Goal: Communication & Community: Answer question/provide support

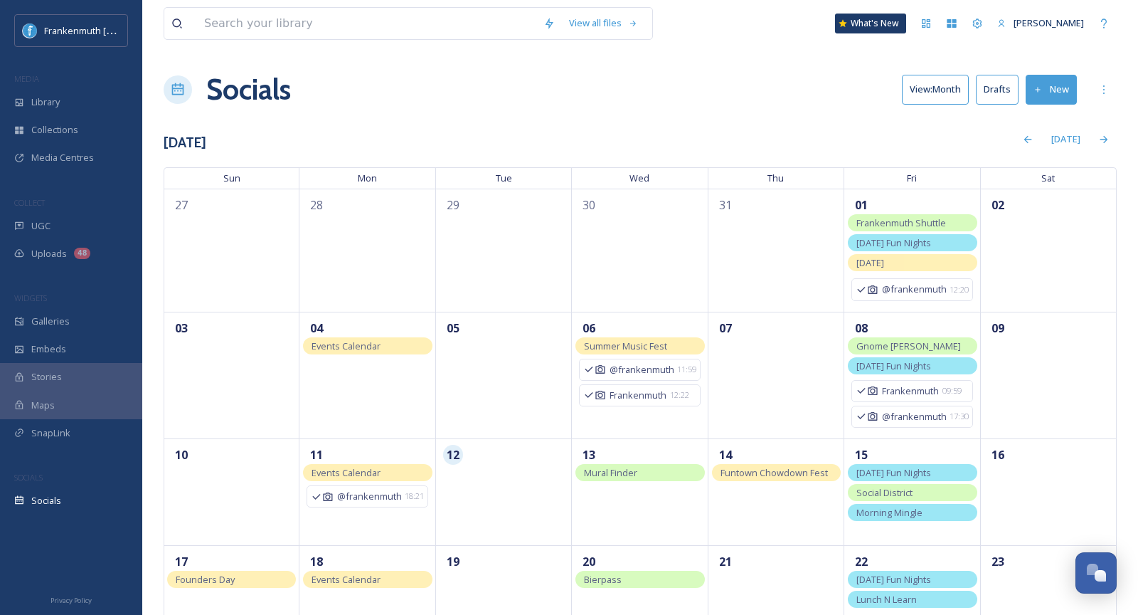
scroll to position [150, 0]
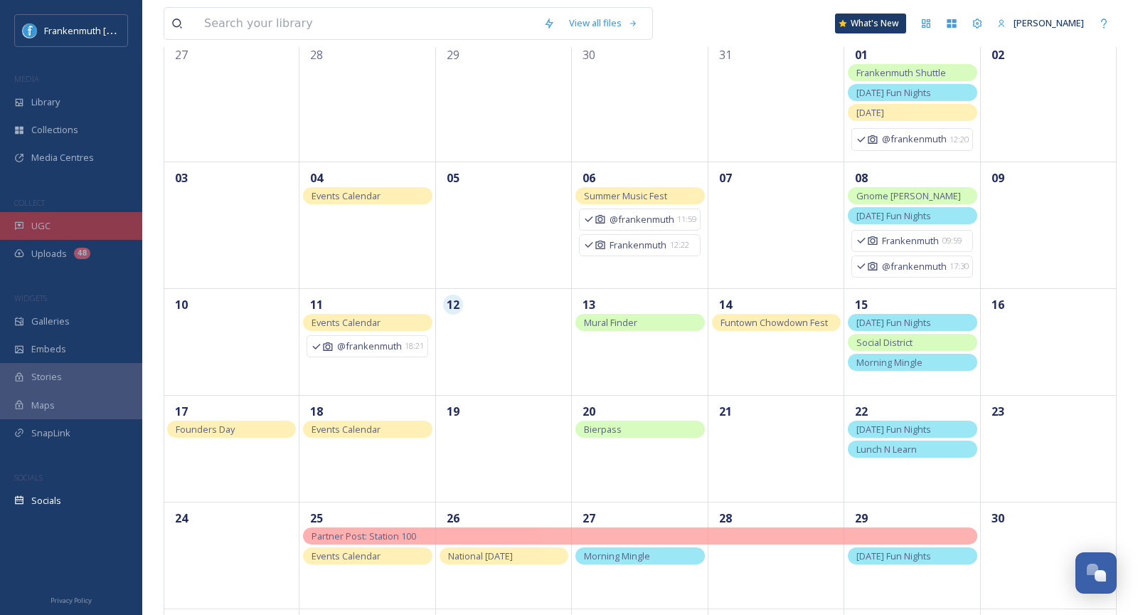
click at [53, 221] on div "UGC" at bounding box center [71, 226] width 142 height 28
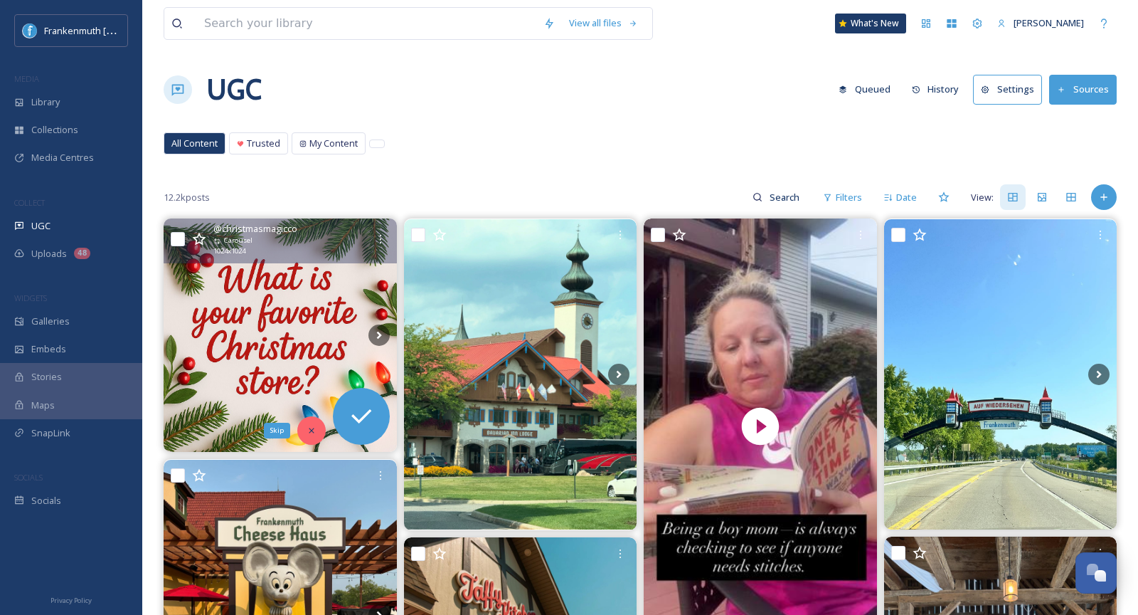
click at [312, 429] on icon at bounding box center [312, 430] width 10 height 10
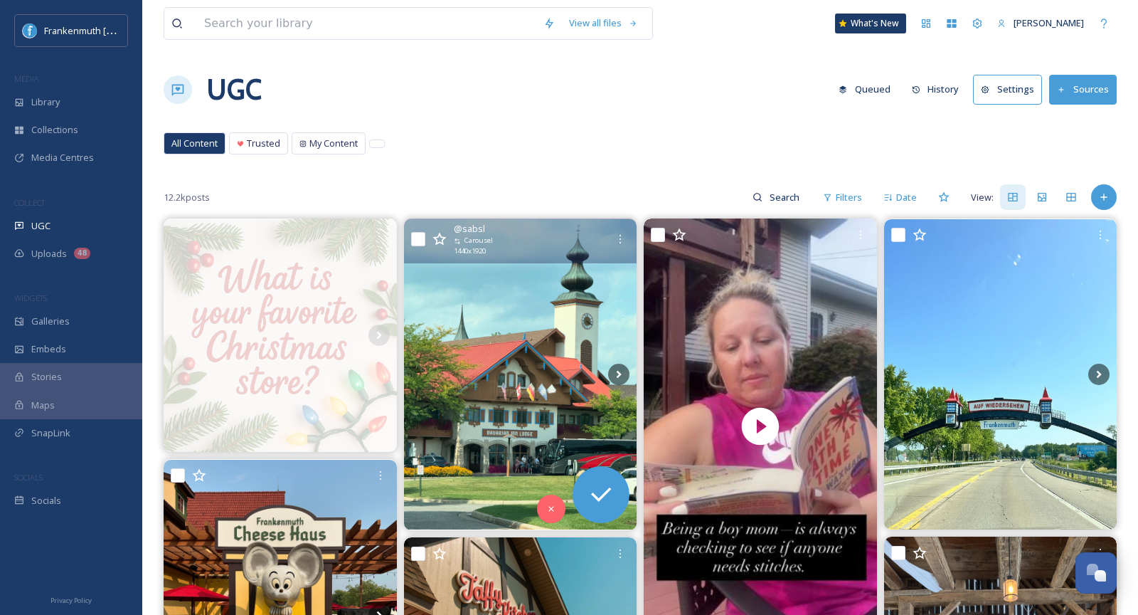
click at [511, 373] on img at bounding box center [520, 374] width 233 height 311
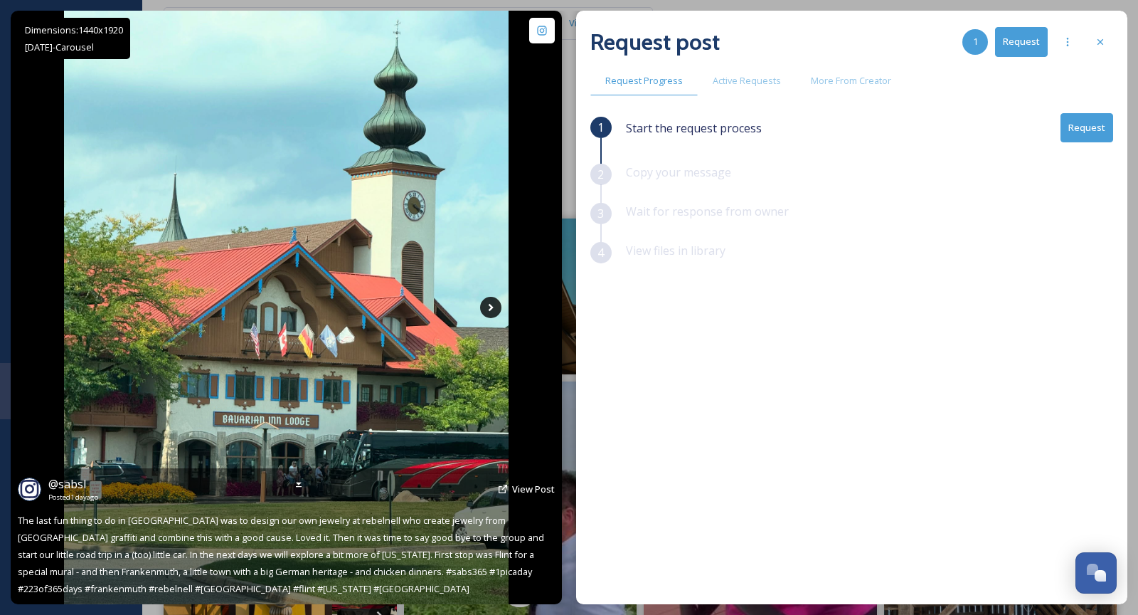
click at [490, 300] on icon at bounding box center [490, 307] width 21 height 21
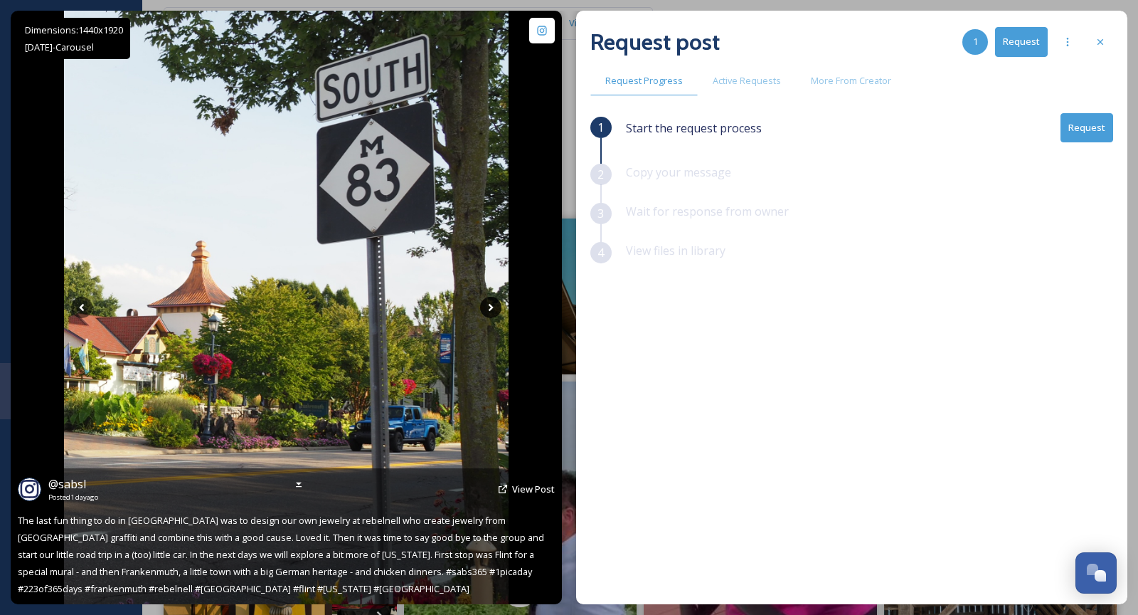
click at [490, 300] on icon at bounding box center [490, 307] width 21 height 21
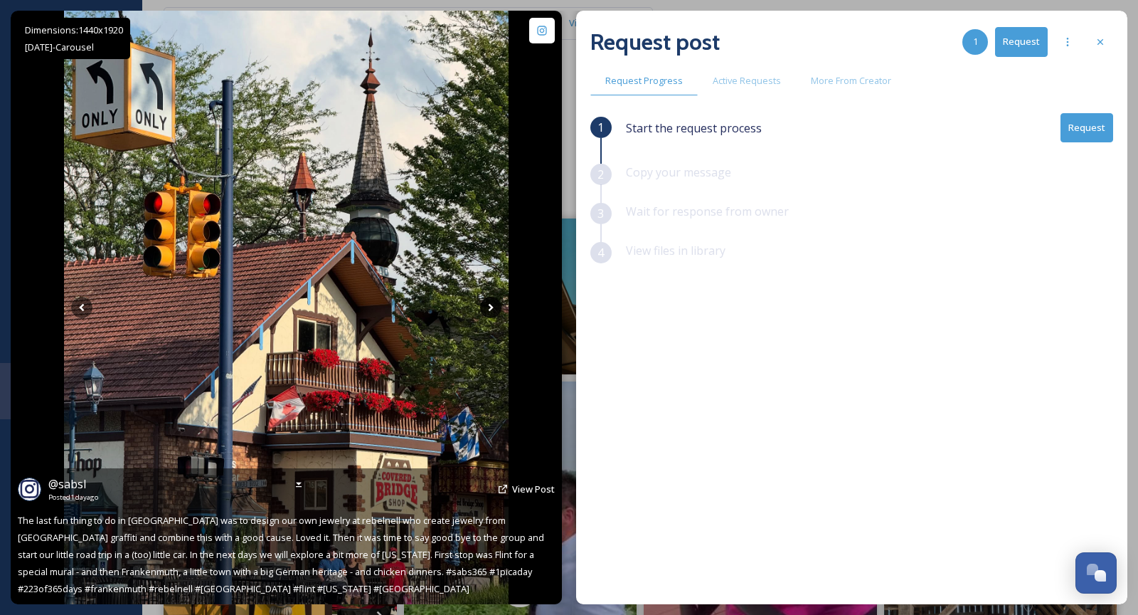
click at [490, 300] on icon at bounding box center [490, 307] width 21 height 21
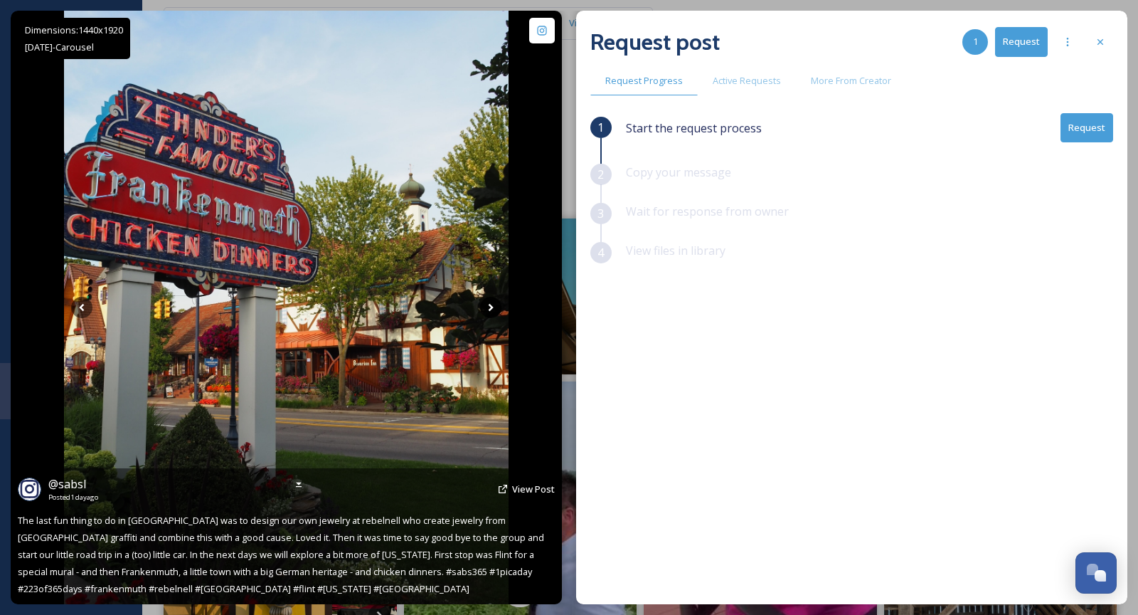
click at [490, 300] on icon at bounding box center [490, 307] width 21 height 21
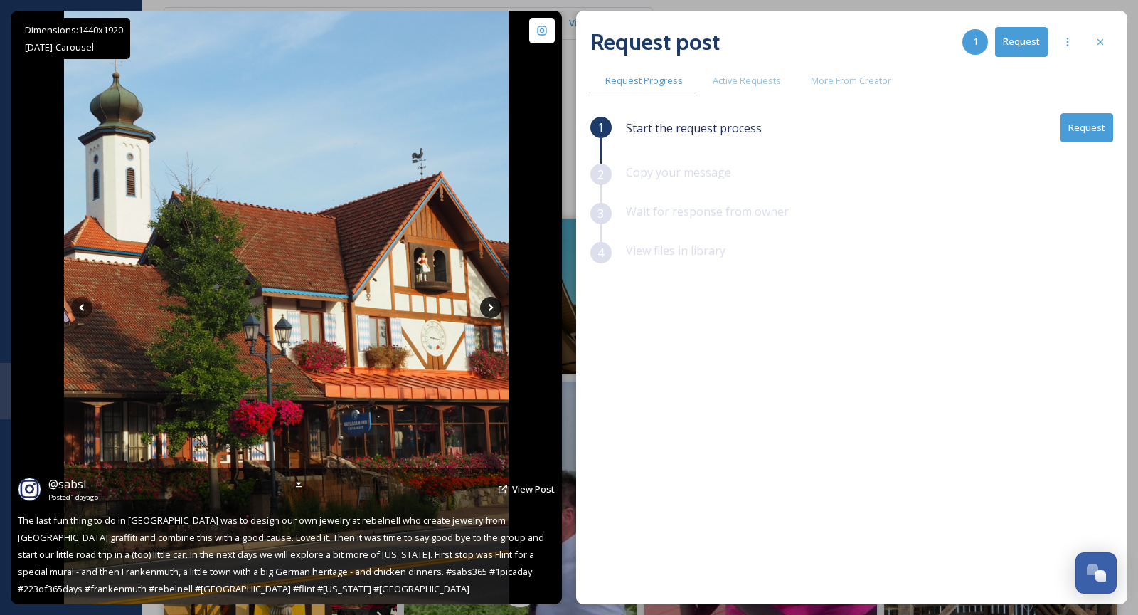
click at [490, 300] on icon at bounding box center [490, 307] width 21 height 21
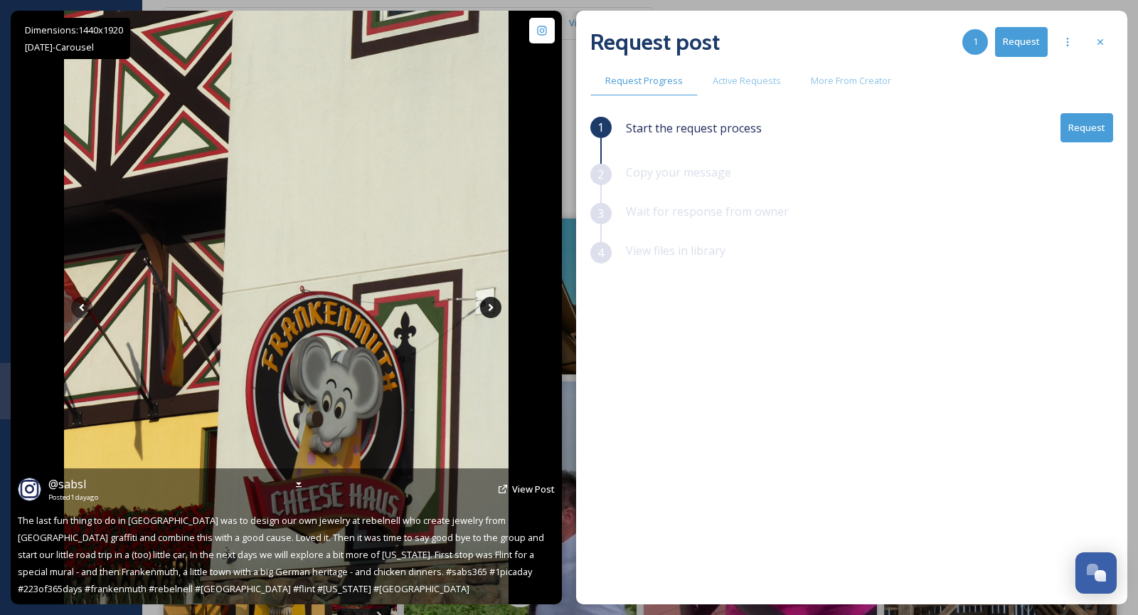
click at [490, 300] on icon at bounding box center [490, 307] width 21 height 21
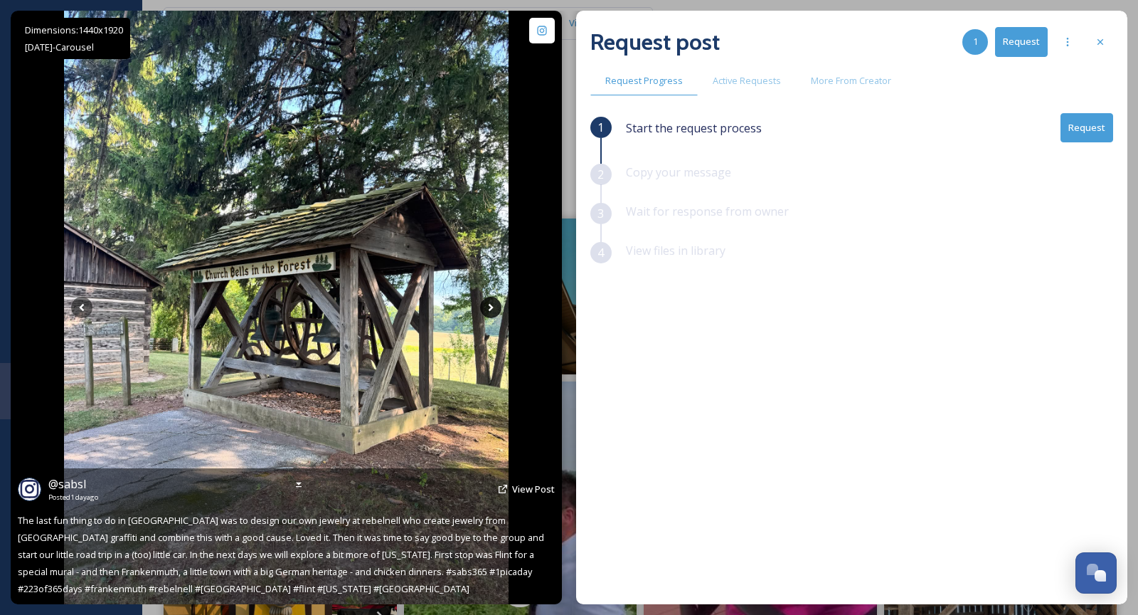
click at [490, 300] on icon at bounding box center [490, 307] width 21 height 21
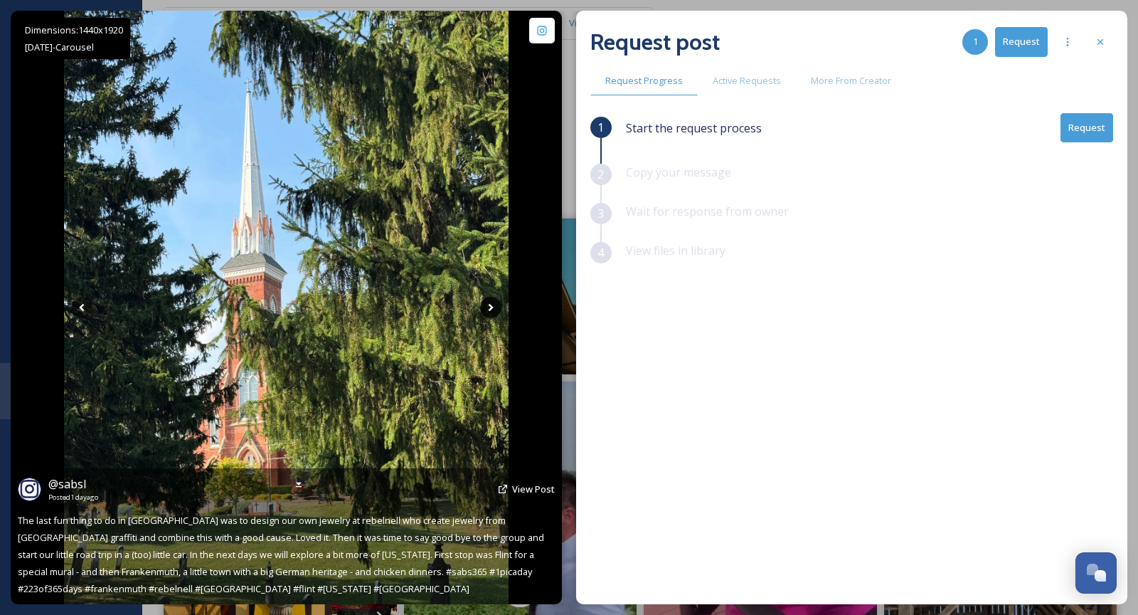
click at [490, 300] on icon at bounding box center [490, 307] width 21 height 21
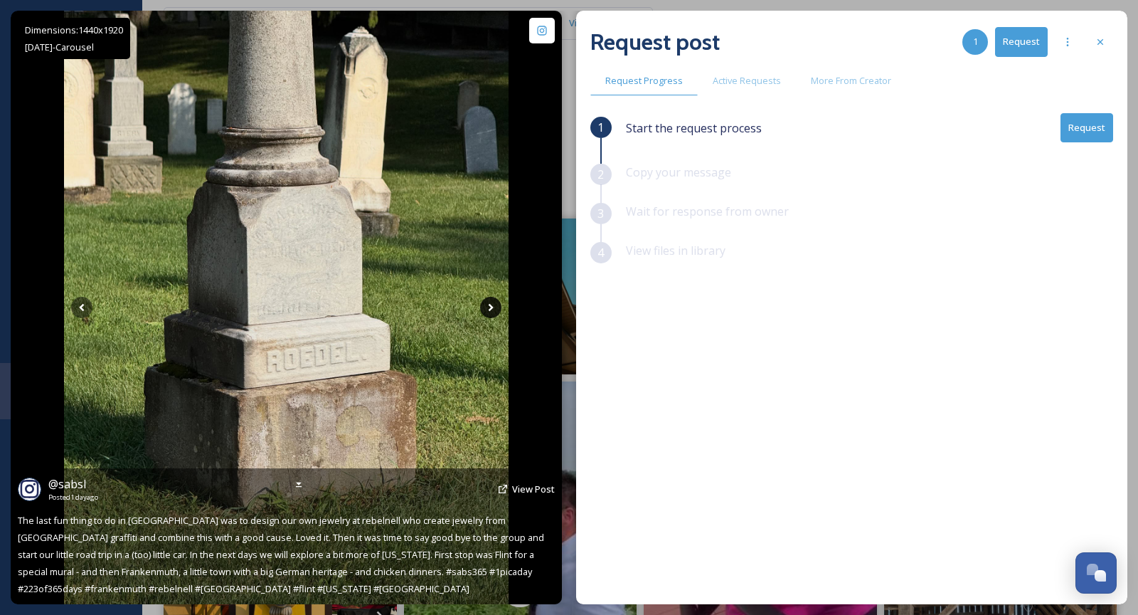
click at [484, 303] on icon at bounding box center [490, 307] width 21 height 21
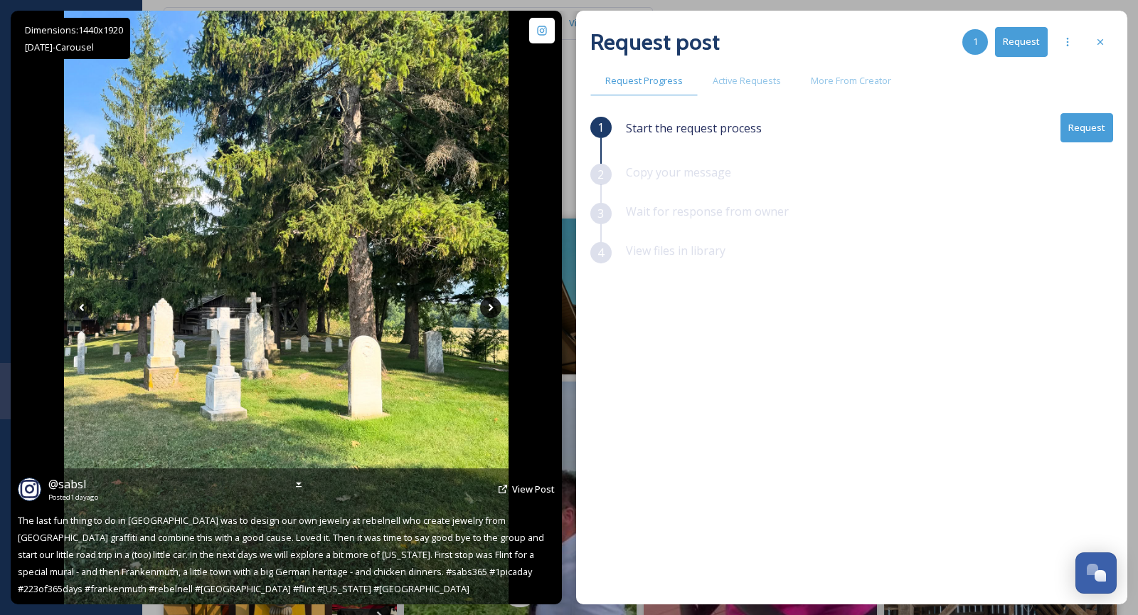
click at [484, 303] on icon at bounding box center [490, 307] width 21 height 21
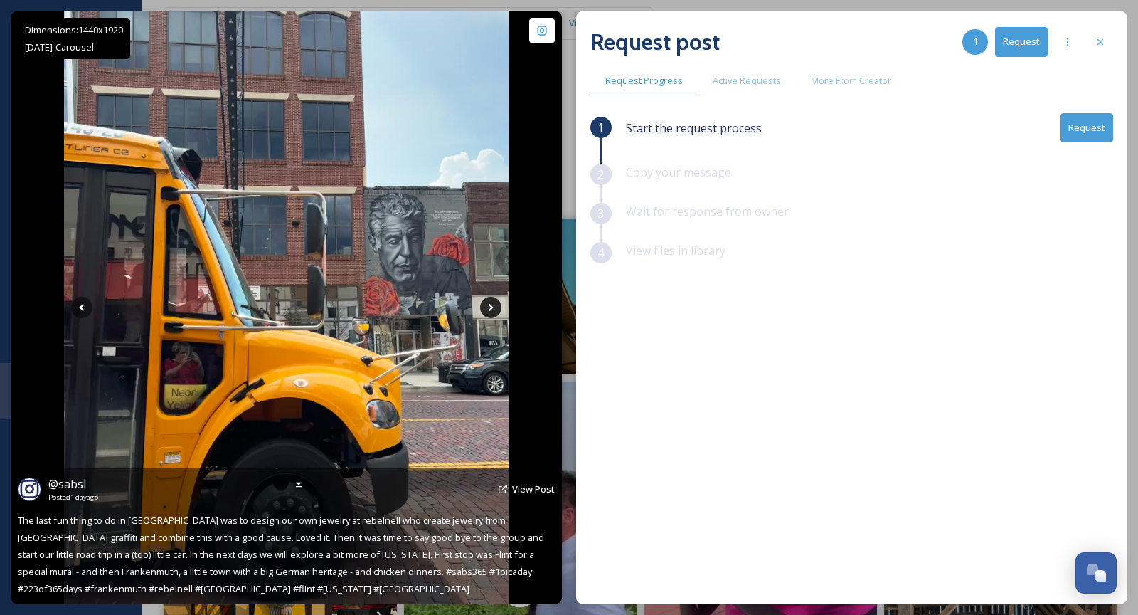
click at [487, 304] on icon at bounding box center [490, 307] width 21 height 21
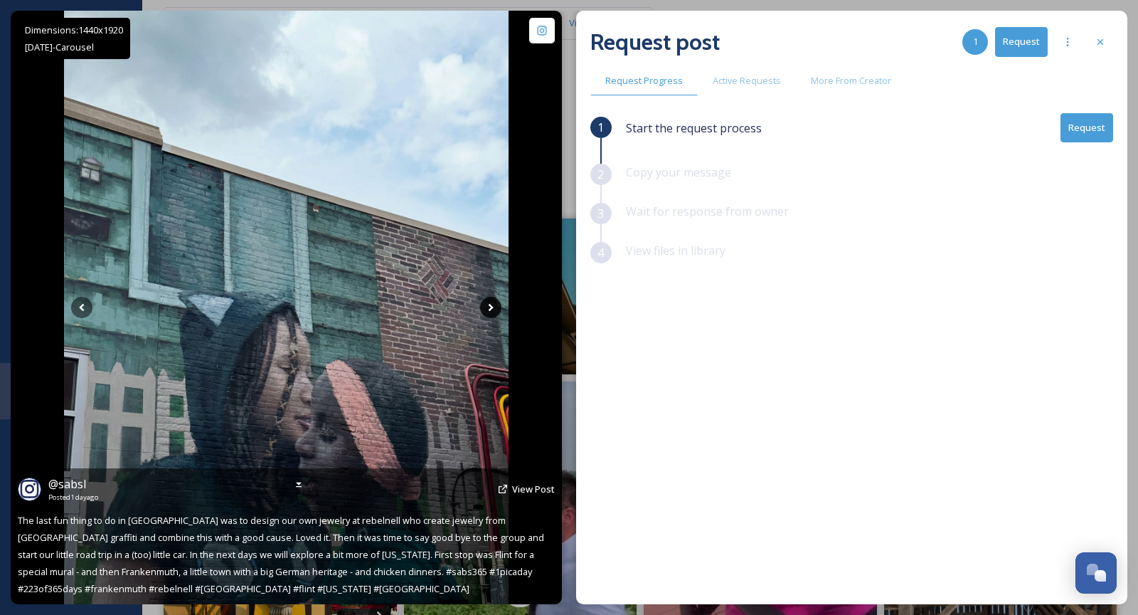
click at [487, 304] on icon at bounding box center [490, 307] width 21 height 21
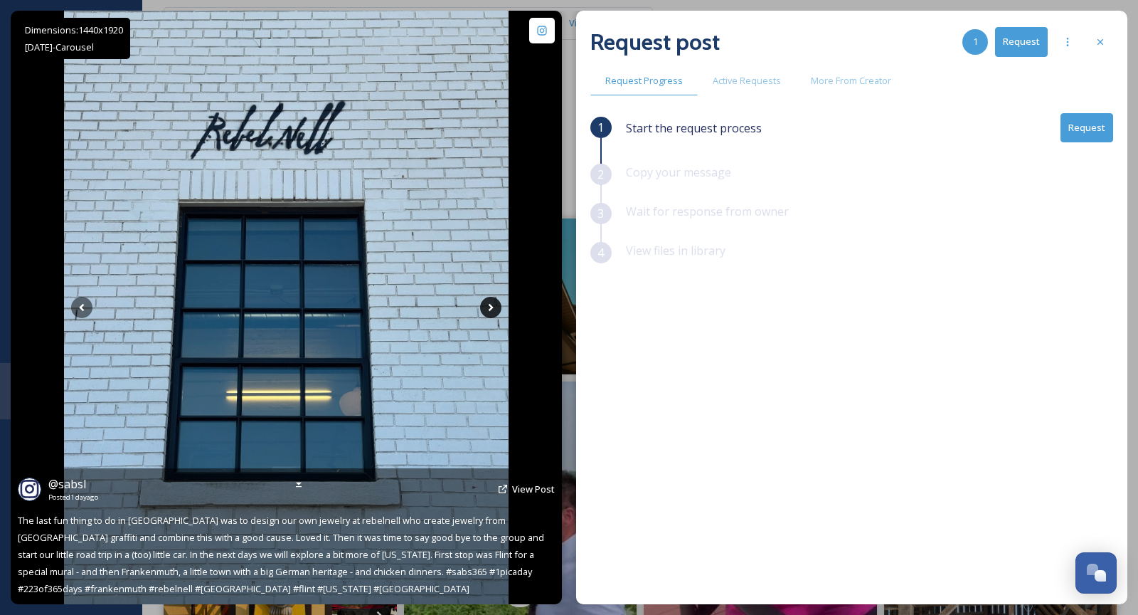
click at [487, 304] on icon at bounding box center [490, 307] width 21 height 21
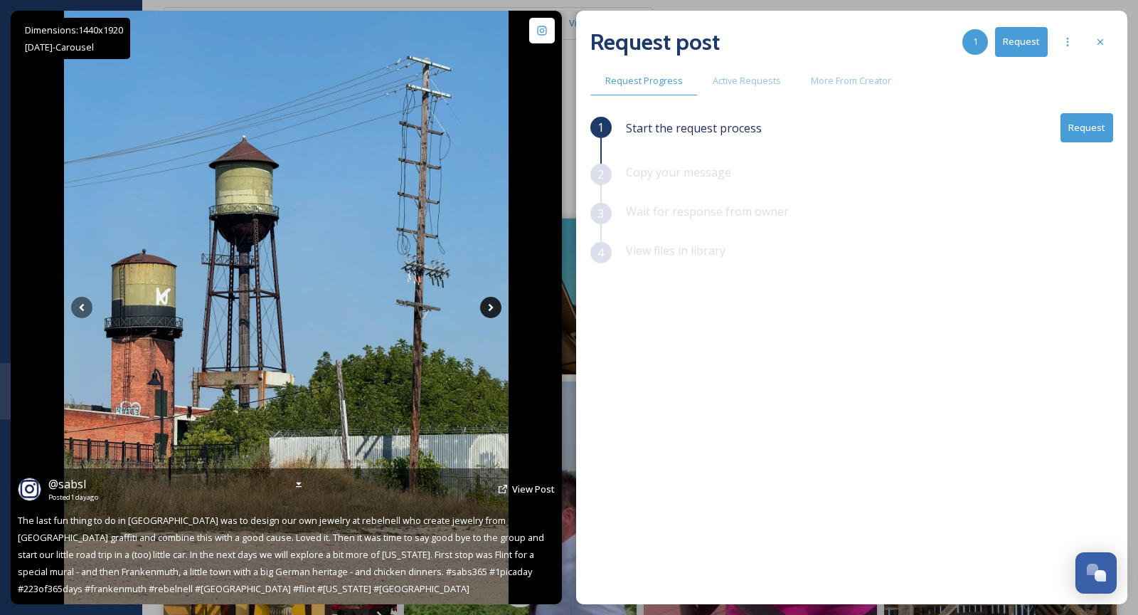
click at [487, 304] on icon at bounding box center [490, 307] width 21 height 21
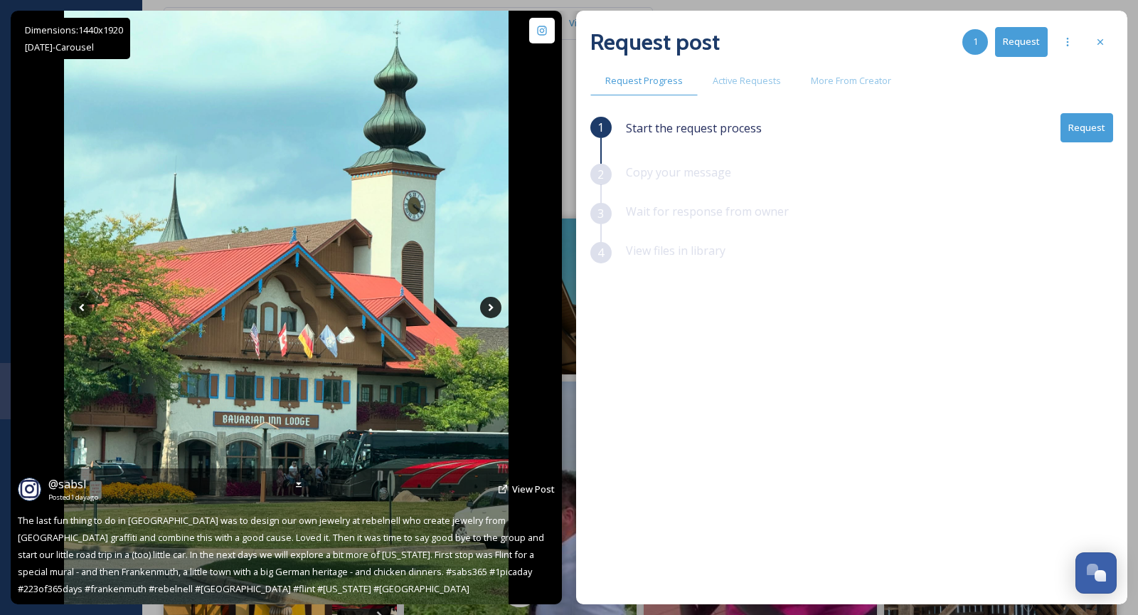
click at [487, 304] on icon at bounding box center [490, 307] width 21 height 21
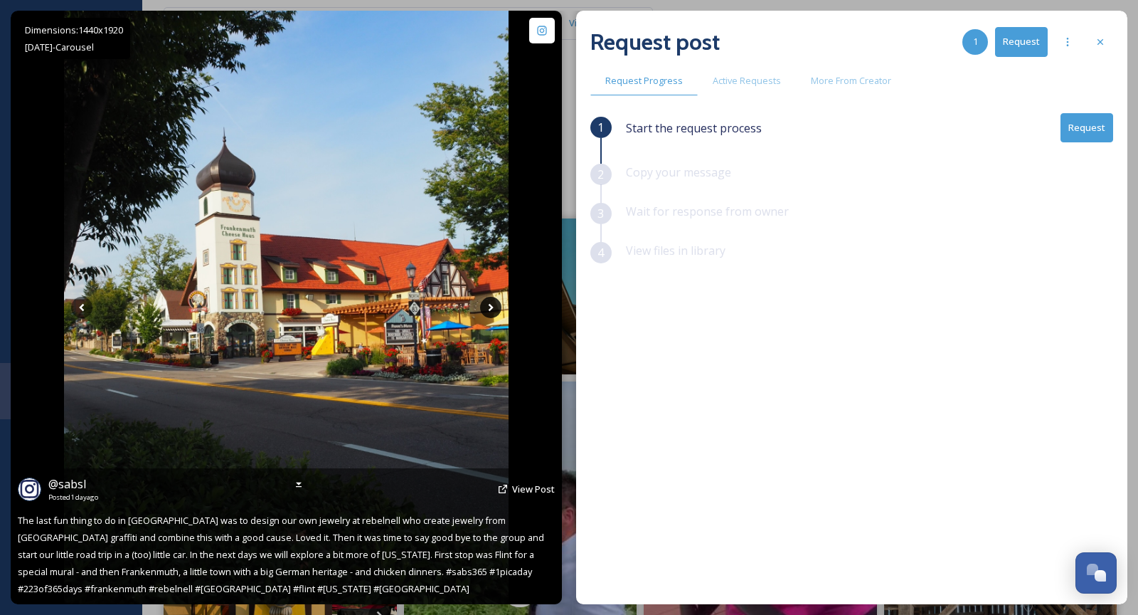
click at [487, 304] on icon at bounding box center [490, 307] width 21 height 21
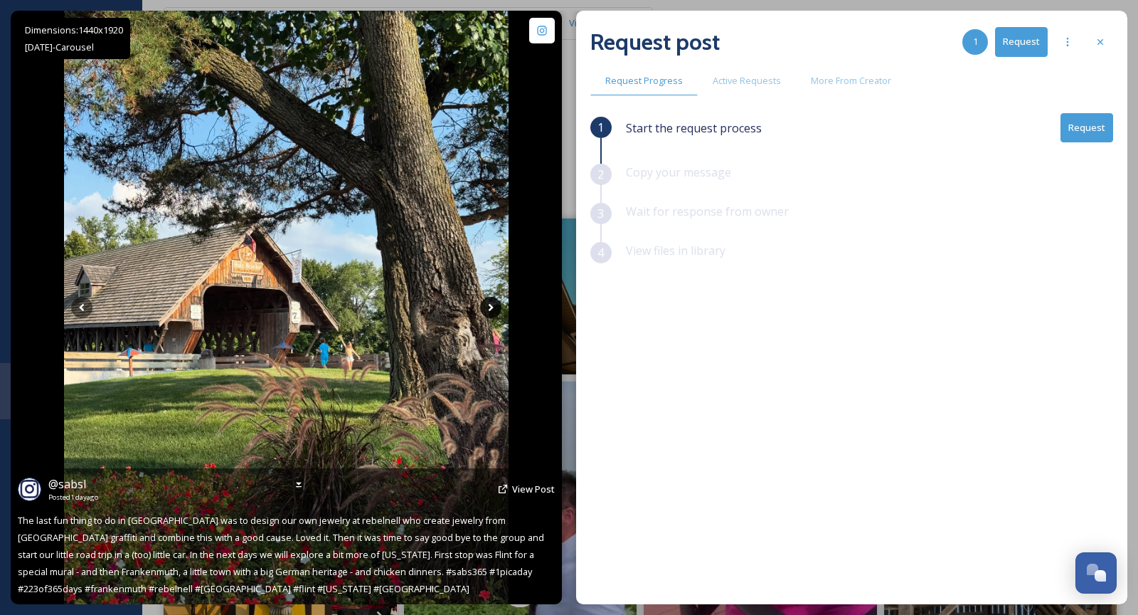
click at [492, 314] on icon at bounding box center [490, 307] width 21 height 21
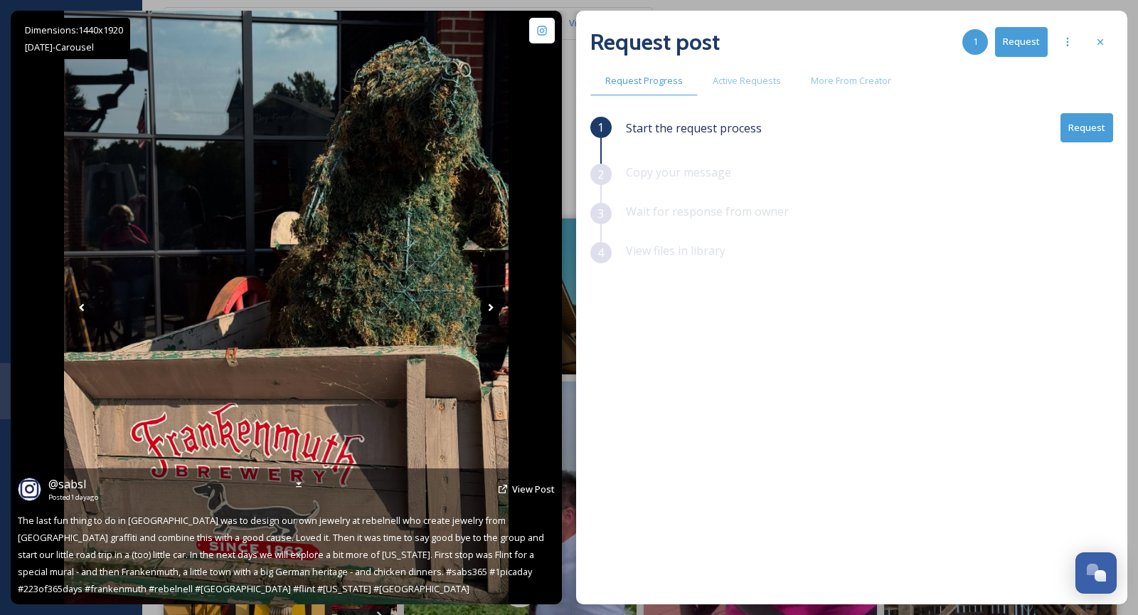
click at [492, 314] on icon at bounding box center [490, 307] width 21 height 21
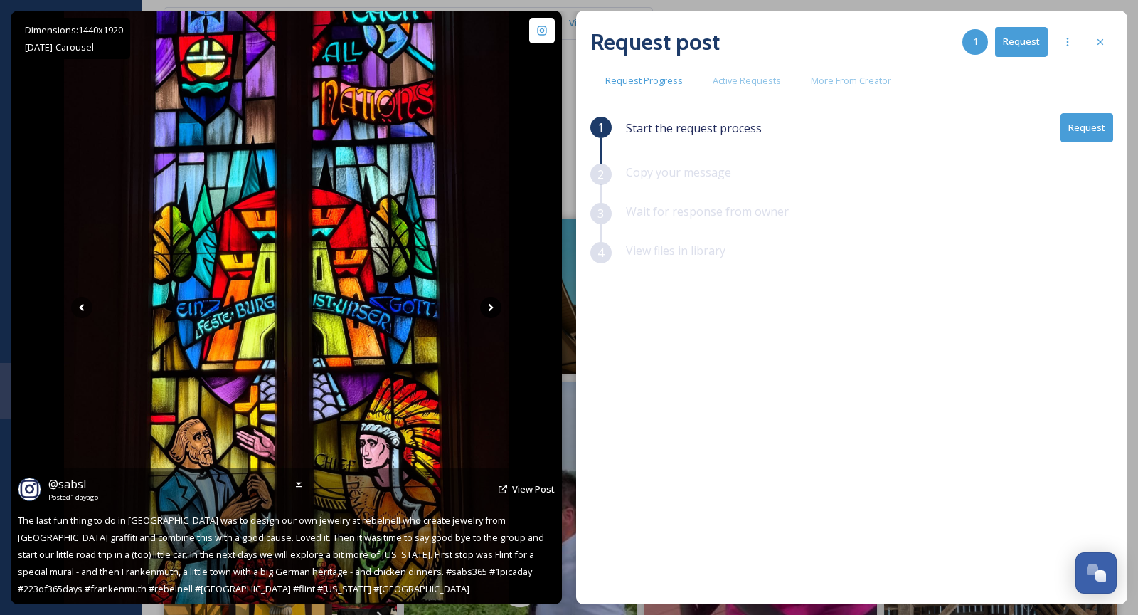
click at [492, 314] on icon at bounding box center [490, 307] width 21 height 21
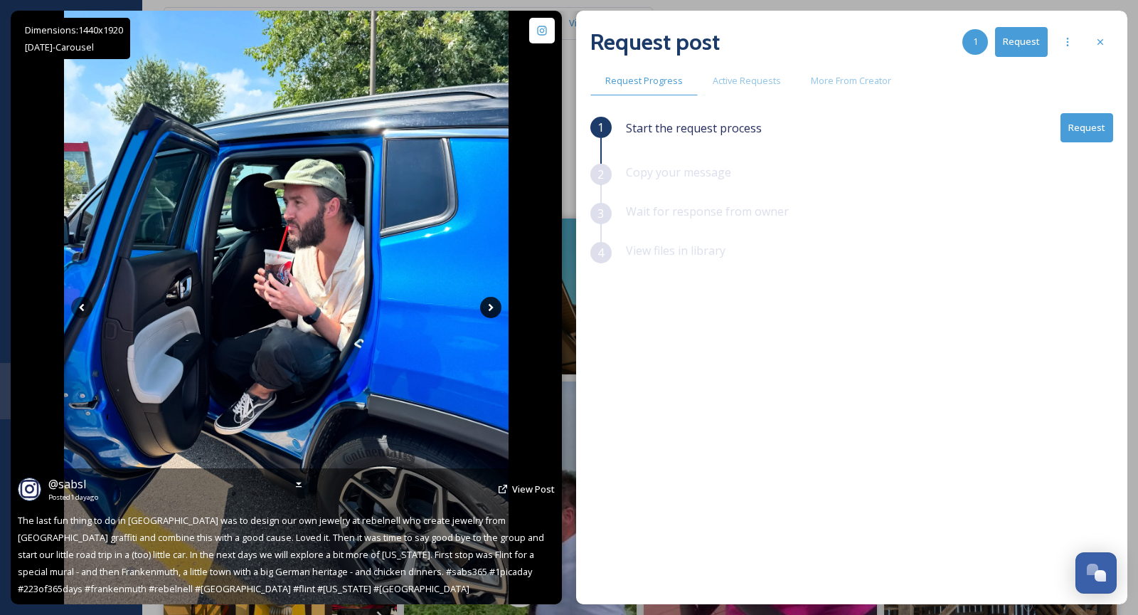
click at [492, 314] on icon at bounding box center [490, 307] width 21 height 21
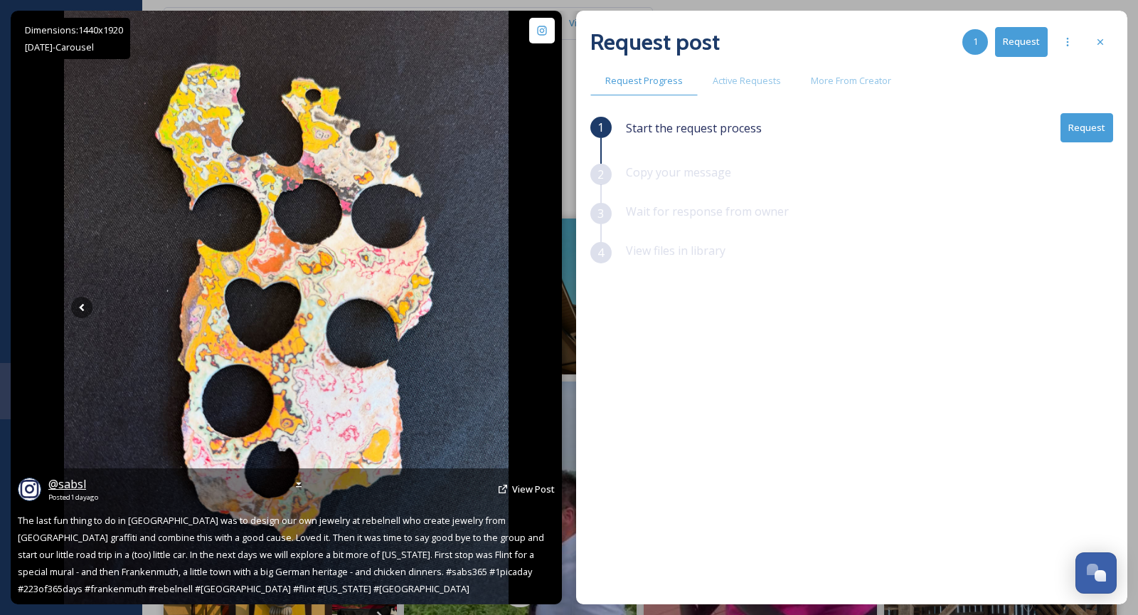
click at [63, 483] on span "@ sabsl" at bounding box center [67, 484] width 38 height 16
click at [85, 309] on icon at bounding box center [81, 307] width 21 height 21
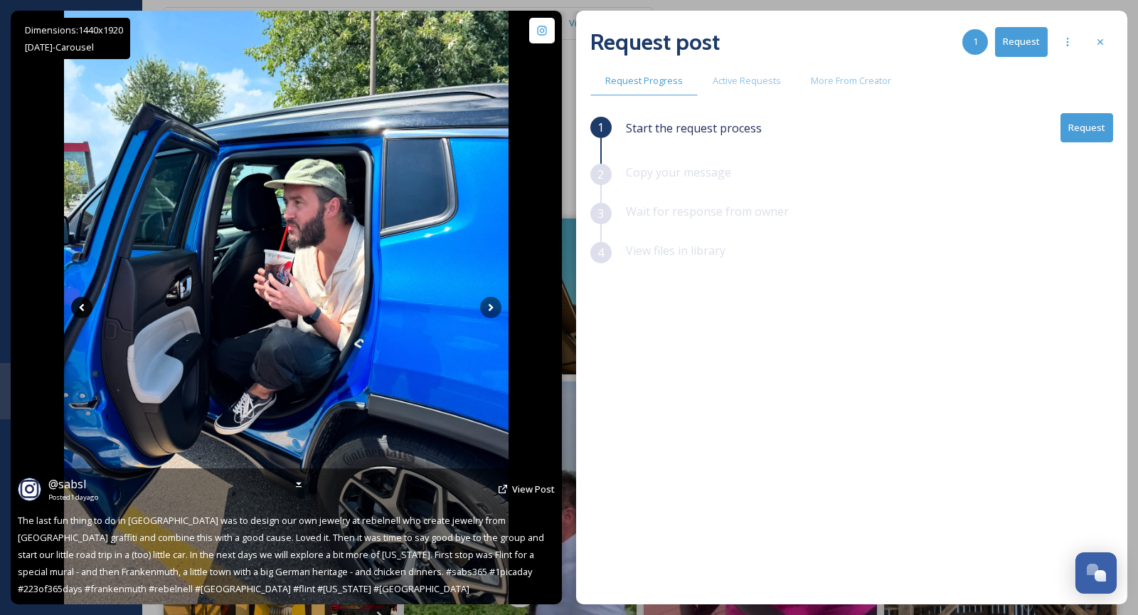
click at [85, 309] on icon at bounding box center [81, 307] width 21 height 21
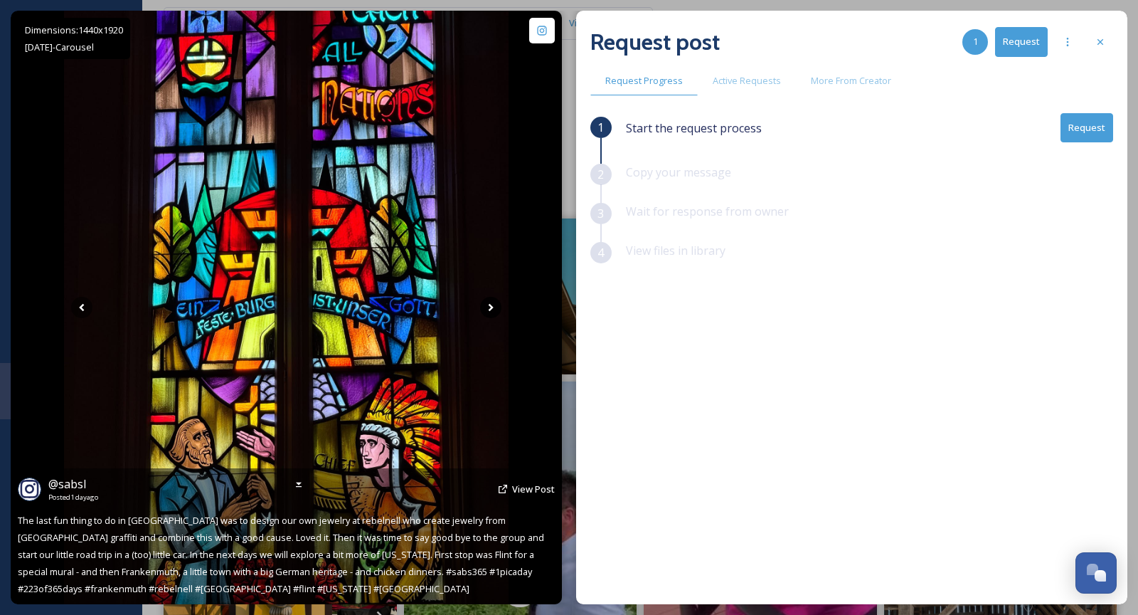
click at [494, 300] on icon at bounding box center [490, 307] width 21 height 21
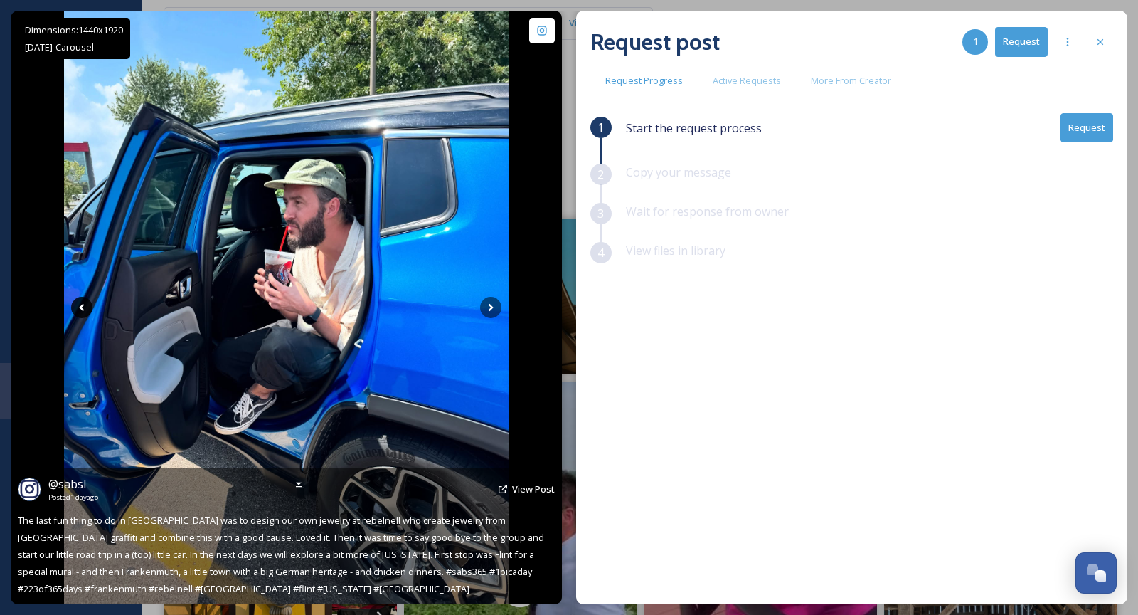
click at [76, 314] on icon at bounding box center [81, 307] width 21 height 21
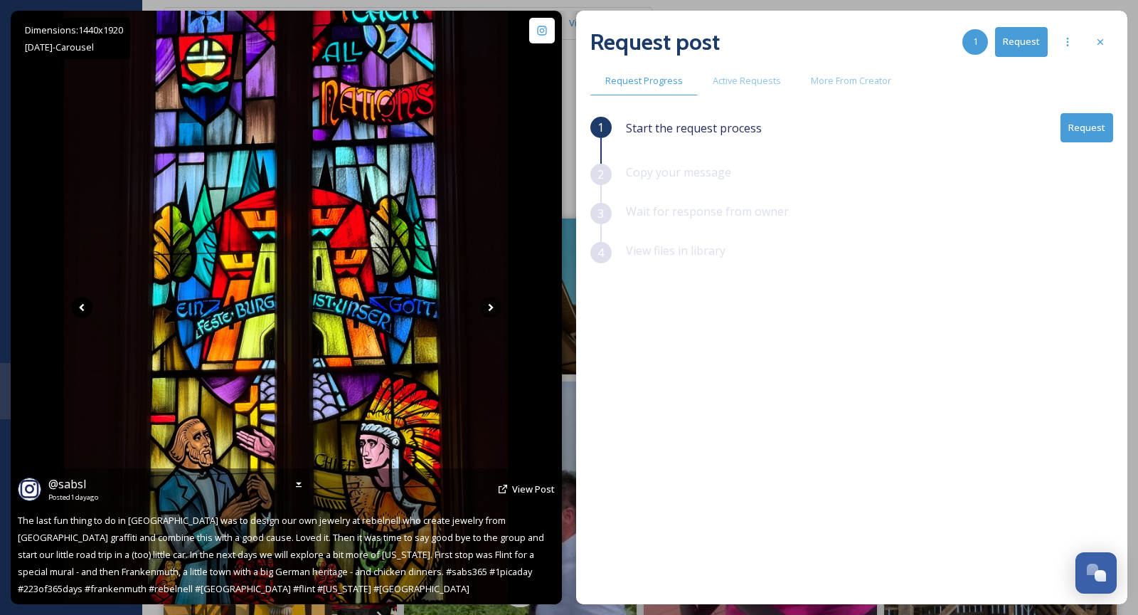
click at [76, 314] on icon at bounding box center [81, 307] width 21 height 21
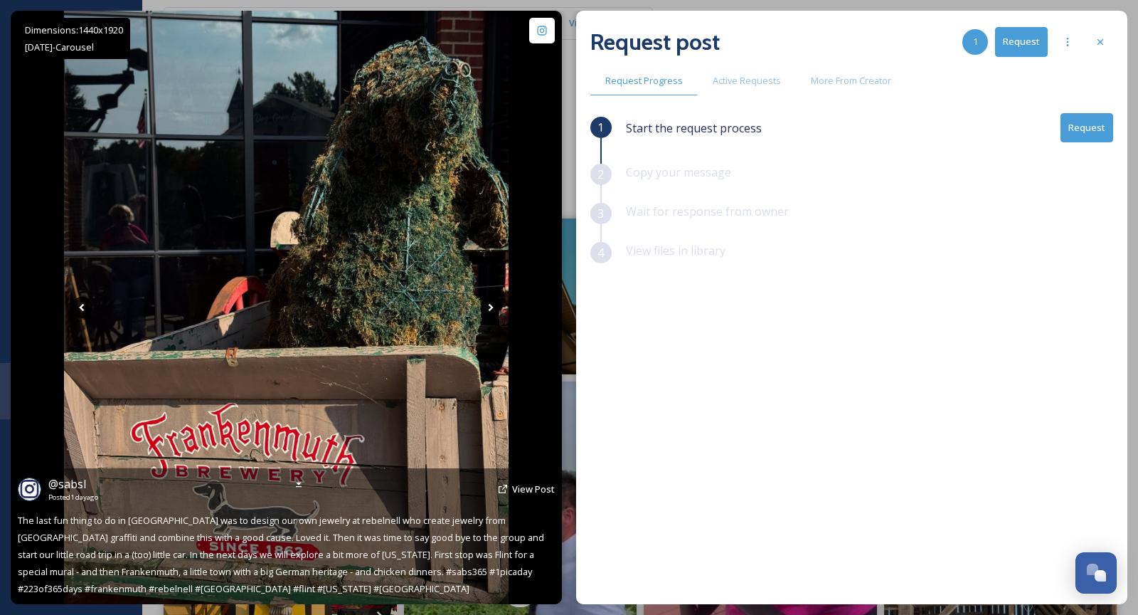
click at [76, 314] on icon at bounding box center [81, 307] width 21 height 21
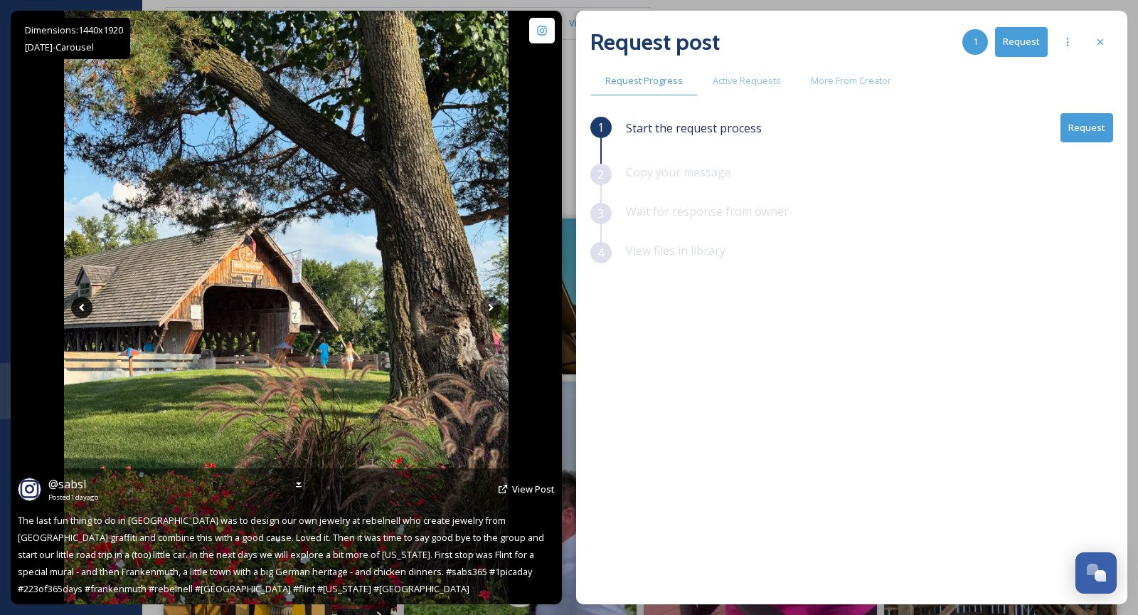
click at [76, 314] on icon at bounding box center [81, 307] width 21 height 21
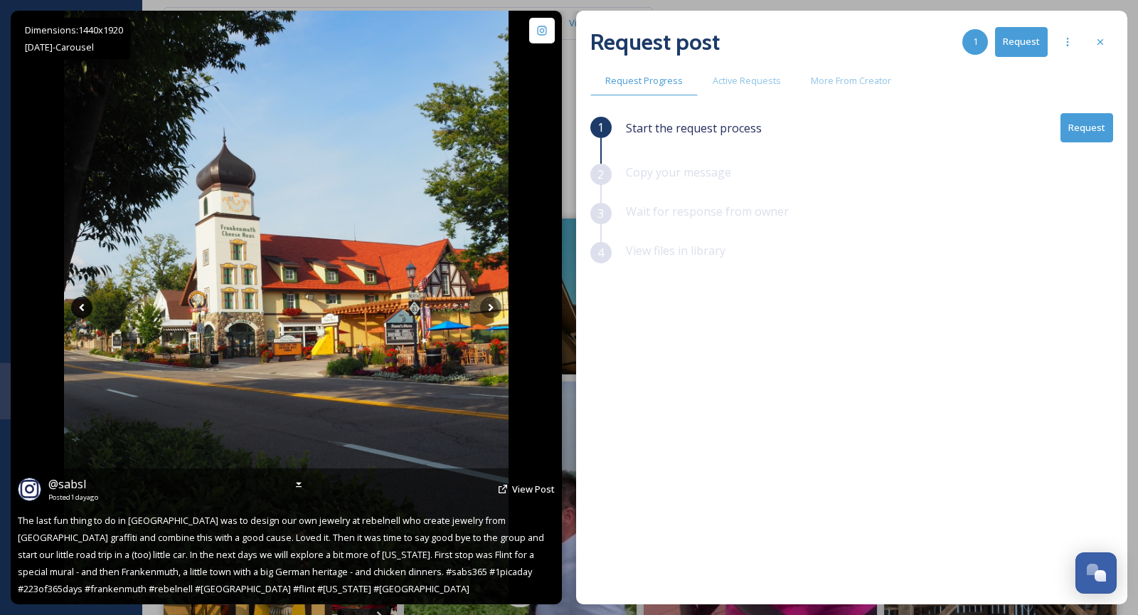
click at [76, 314] on icon at bounding box center [81, 307] width 21 height 21
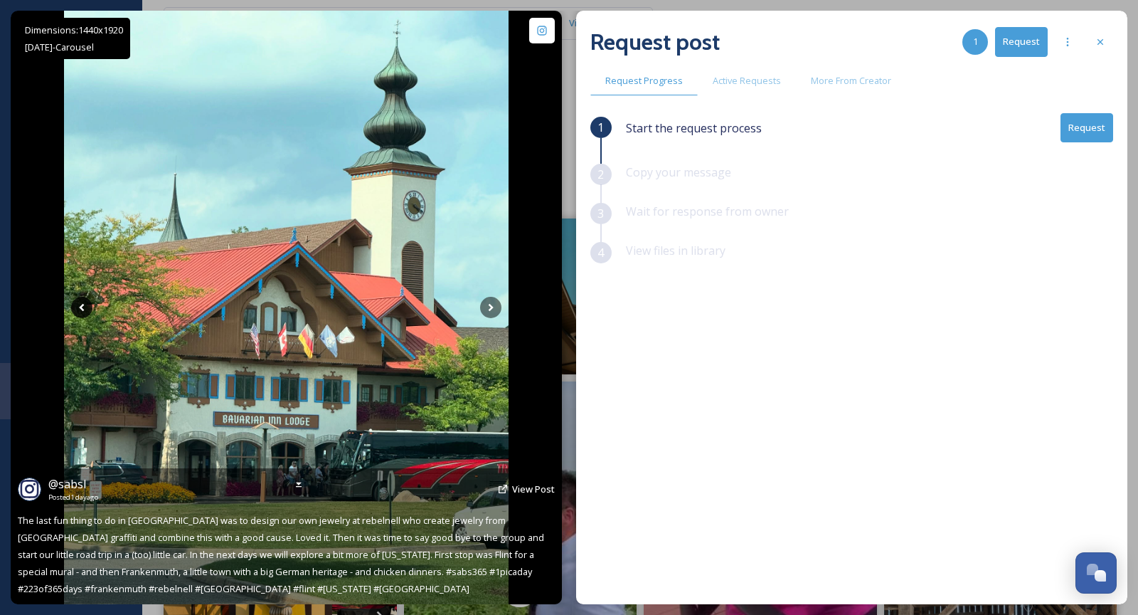
click at [76, 314] on icon at bounding box center [81, 307] width 21 height 21
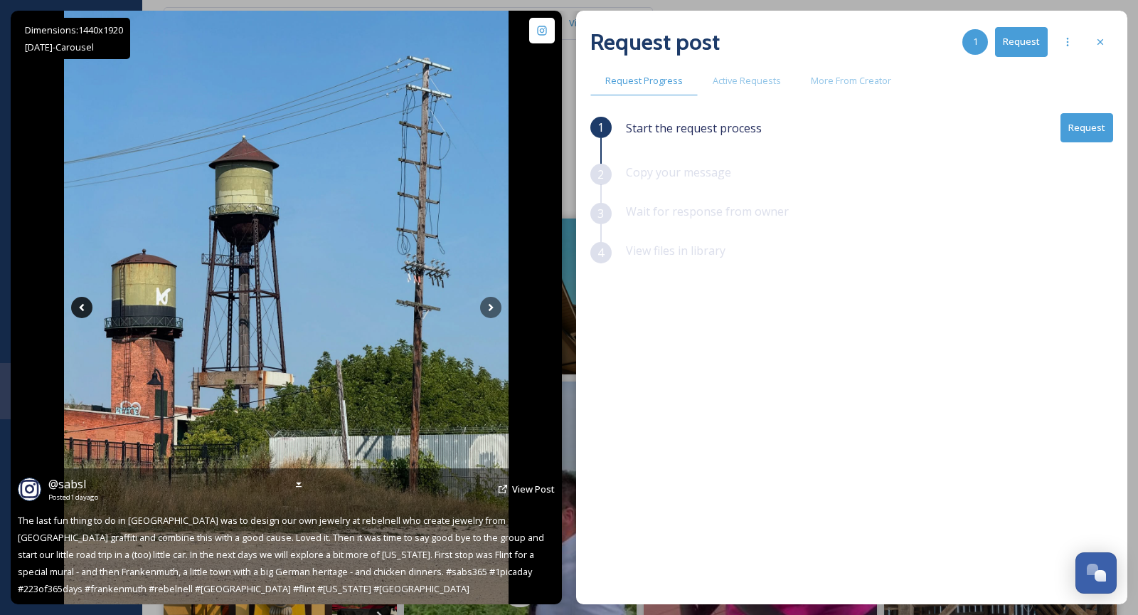
click at [76, 314] on icon at bounding box center [81, 307] width 21 height 21
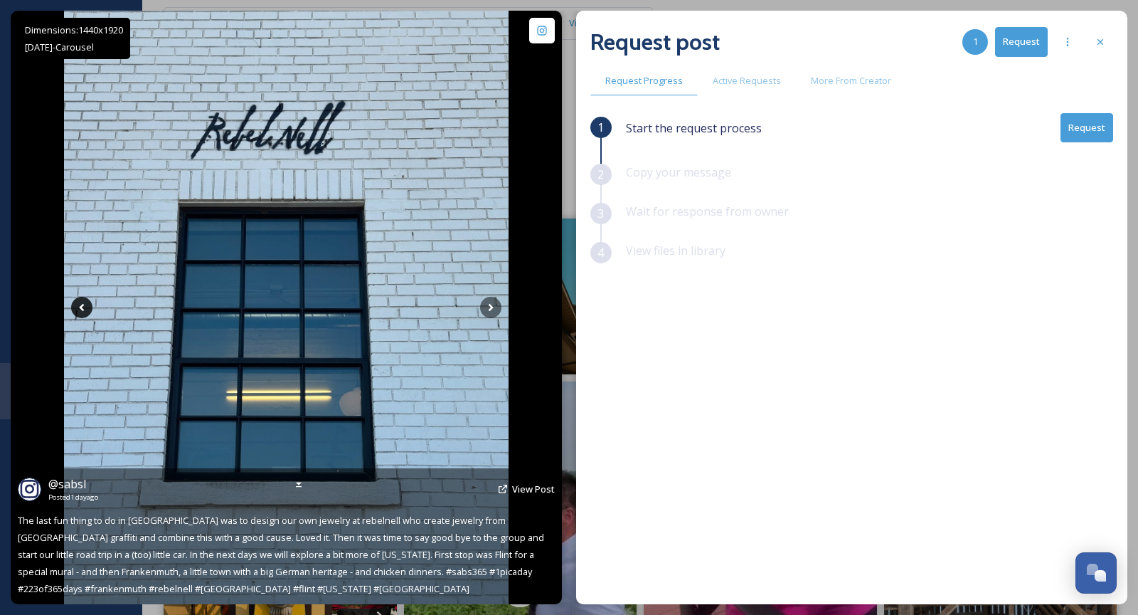
click at [76, 314] on icon at bounding box center [81, 307] width 21 height 21
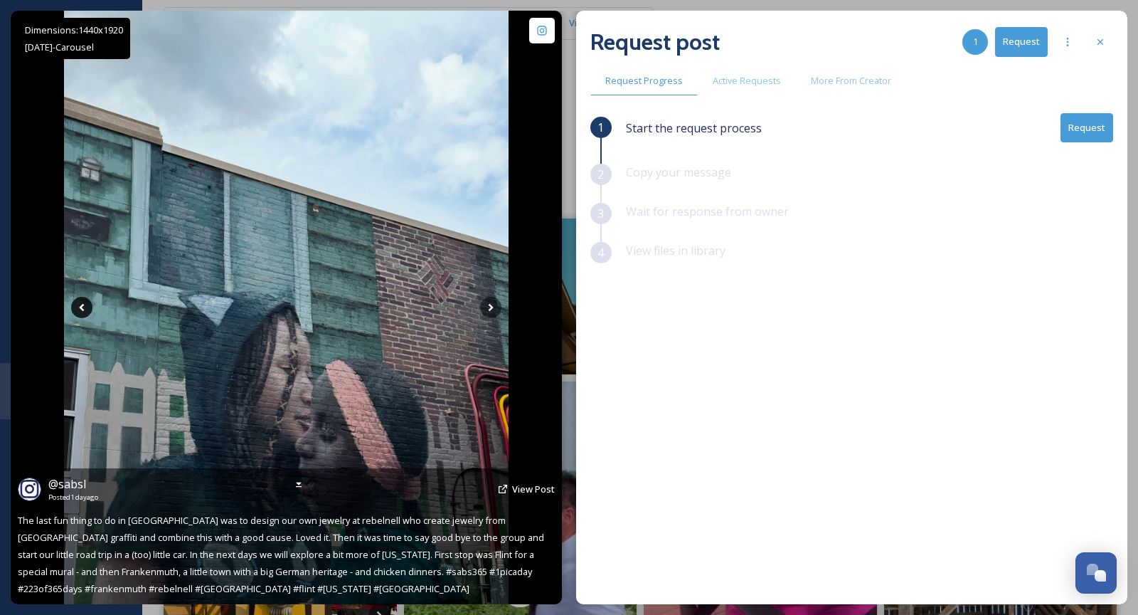
click at [76, 314] on icon at bounding box center [81, 307] width 21 height 21
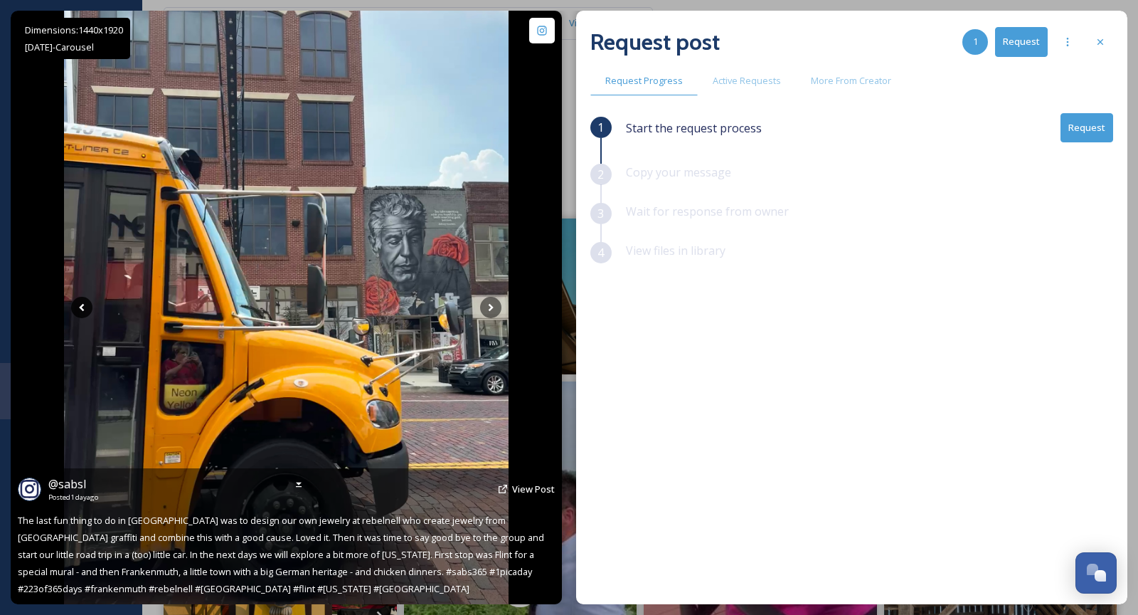
click at [76, 314] on icon at bounding box center [81, 307] width 21 height 21
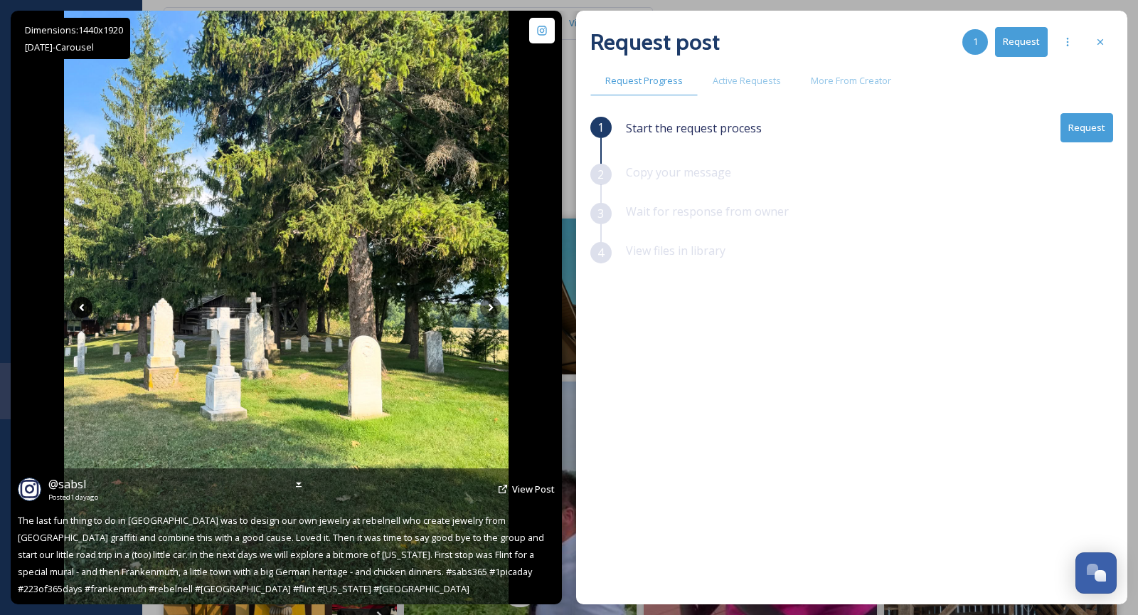
click at [76, 314] on icon at bounding box center [81, 307] width 21 height 21
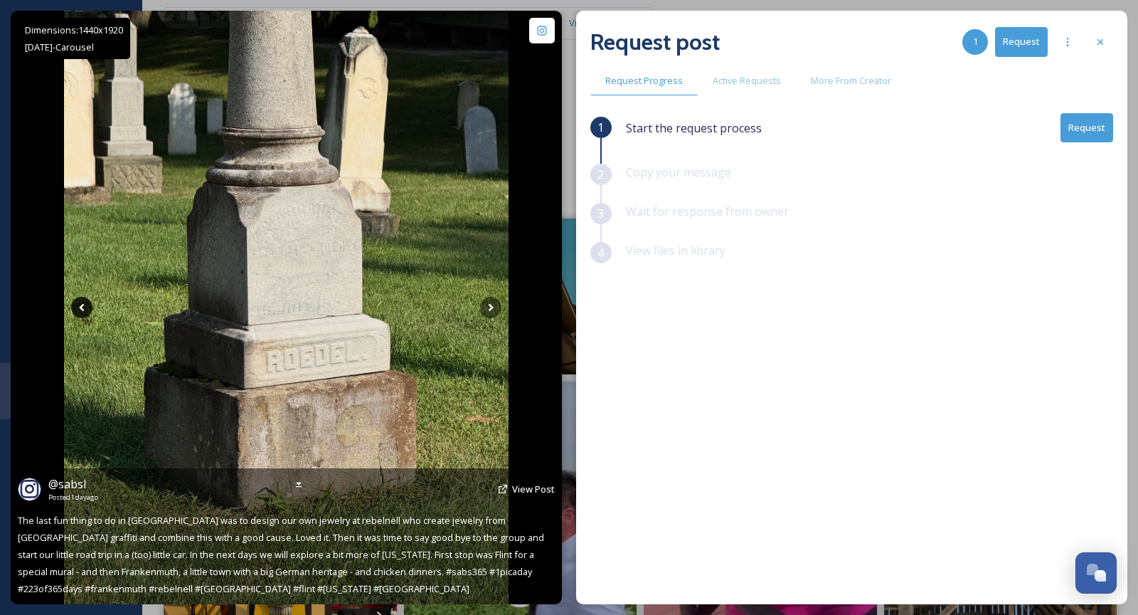
click at [76, 314] on icon at bounding box center [81, 307] width 21 height 21
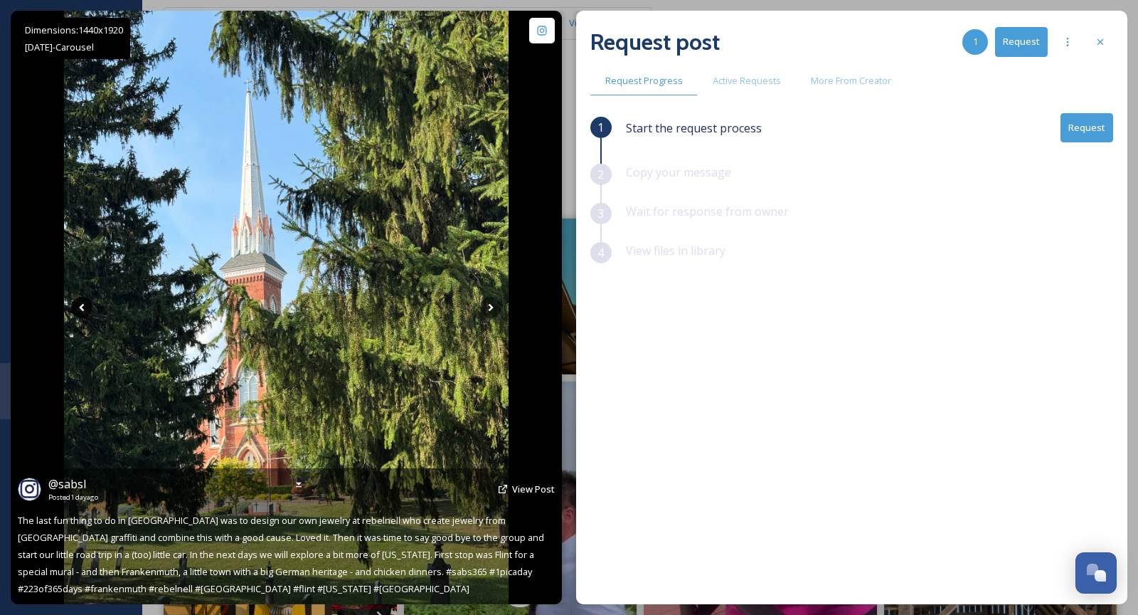
click at [76, 314] on icon at bounding box center [81, 307] width 21 height 21
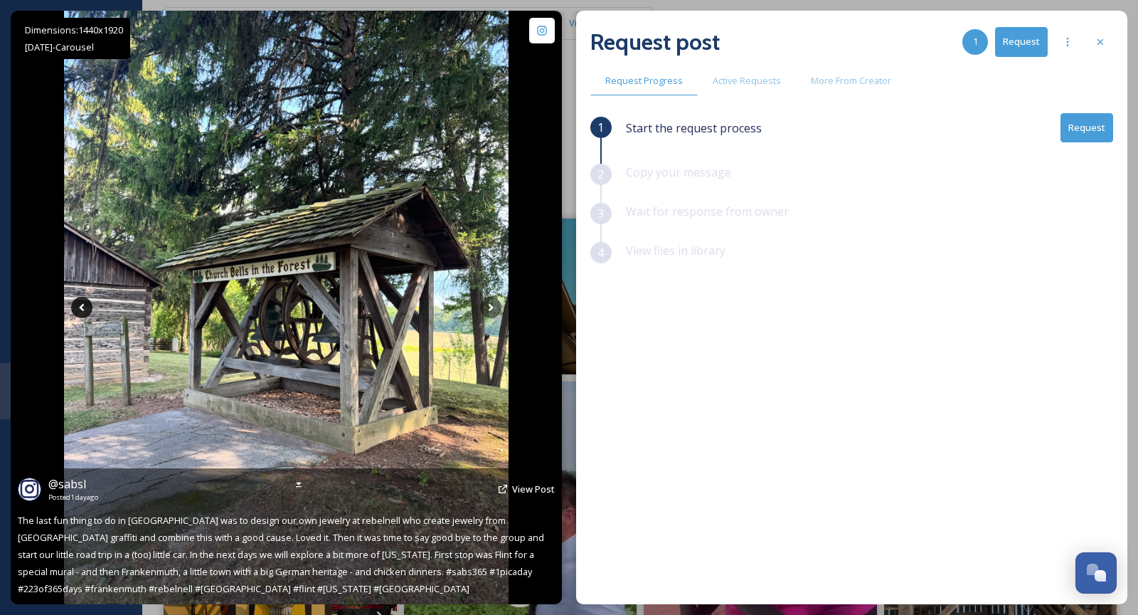
click at [76, 312] on icon at bounding box center [81, 307] width 21 height 21
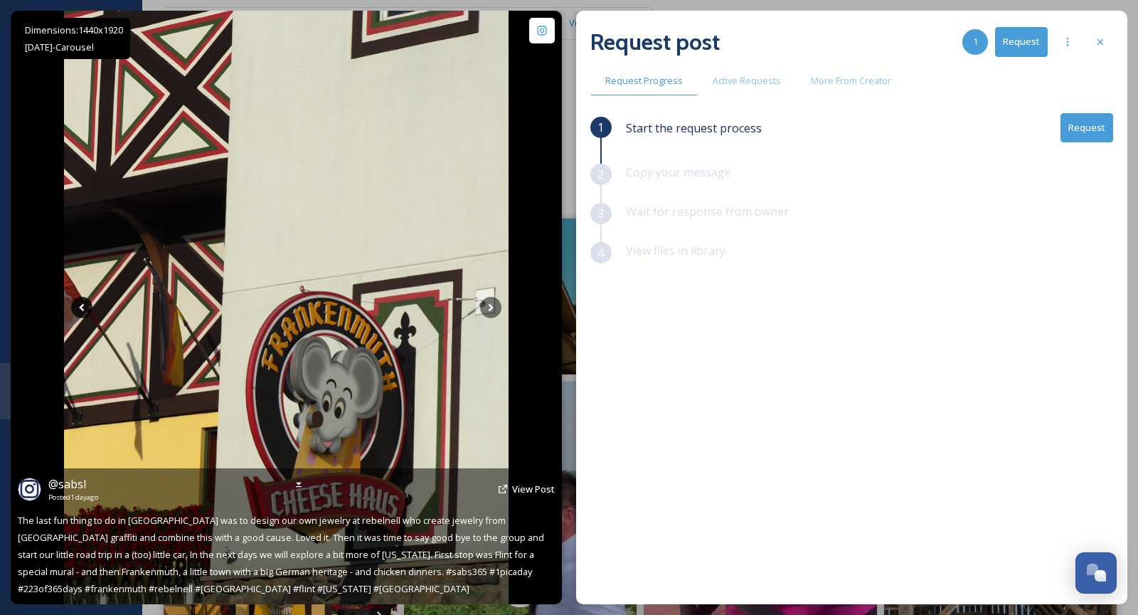
click at [76, 312] on icon at bounding box center [81, 307] width 21 height 21
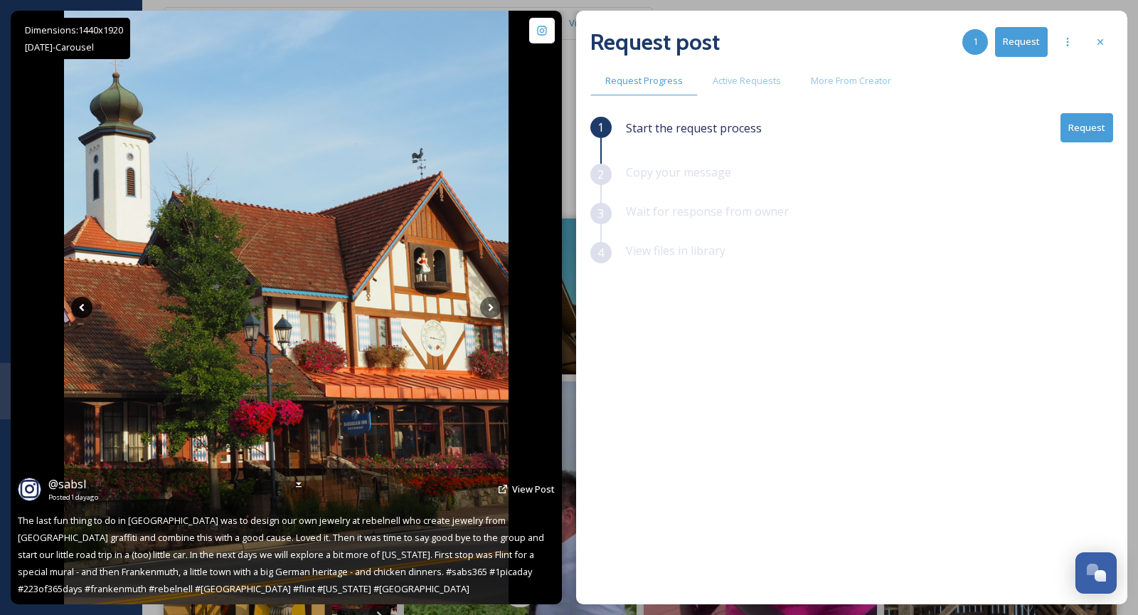
click at [76, 312] on icon at bounding box center [81, 307] width 21 height 21
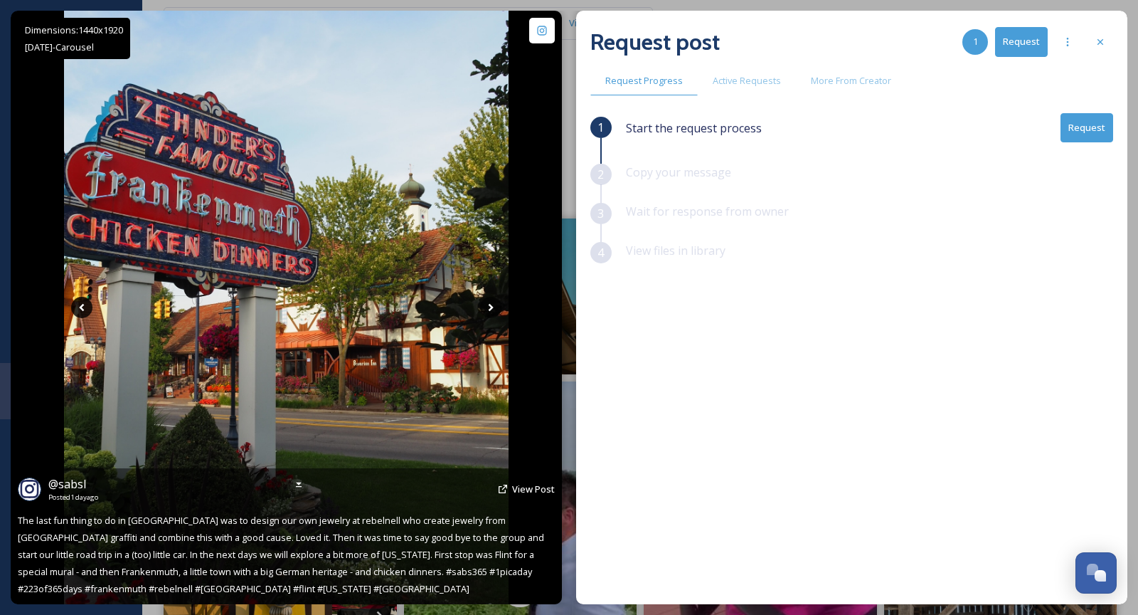
click at [76, 312] on icon at bounding box center [81, 307] width 21 height 21
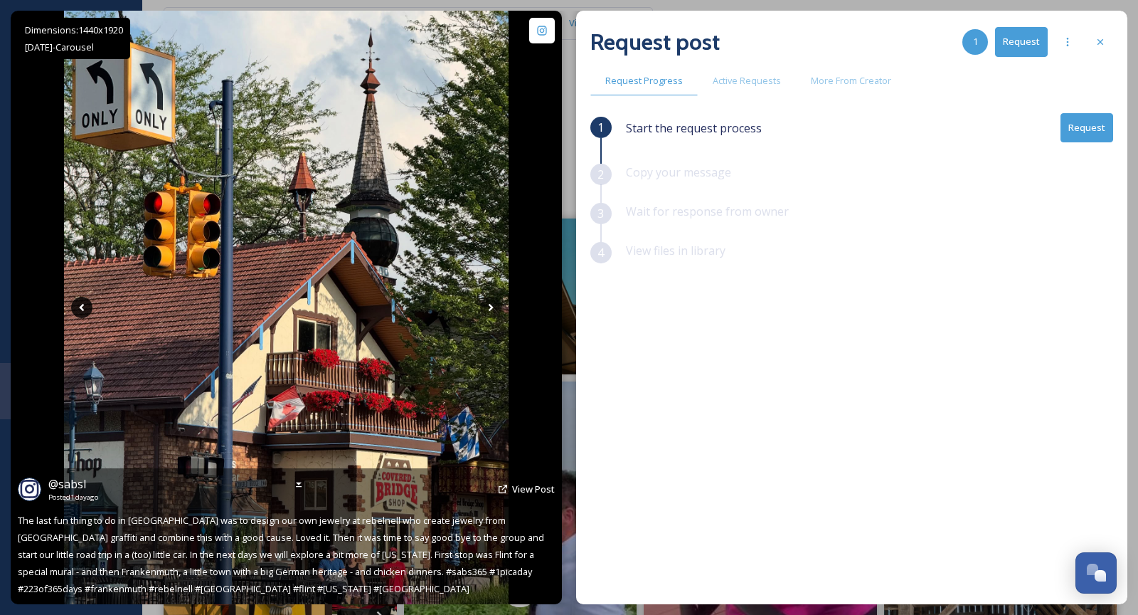
click at [76, 312] on icon at bounding box center [81, 307] width 21 height 21
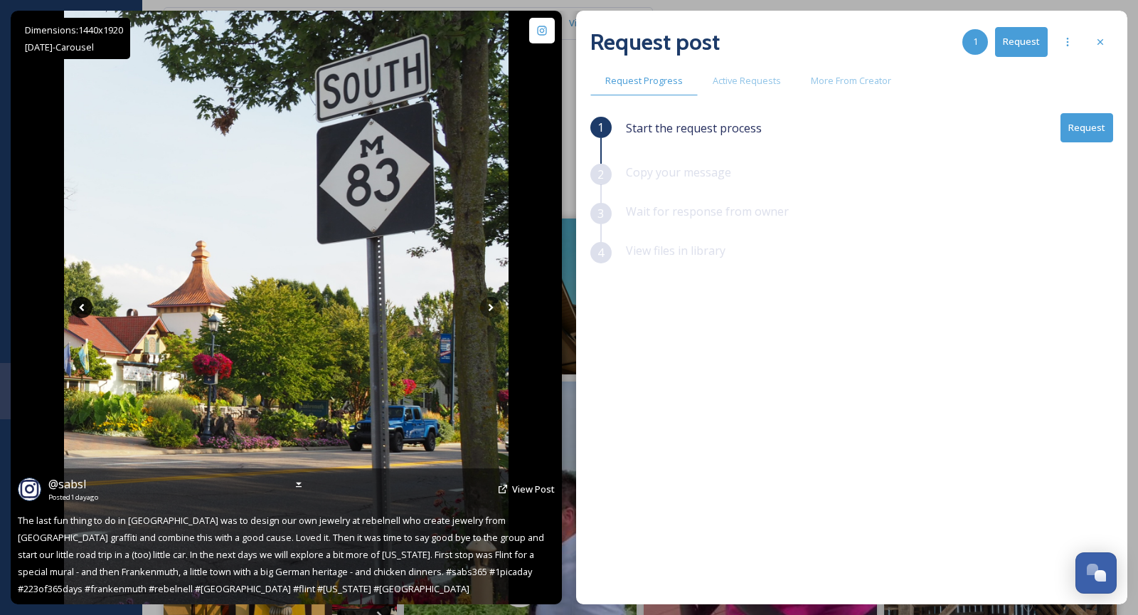
click at [76, 312] on icon at bounding box center [81, 307] width 21 height 21
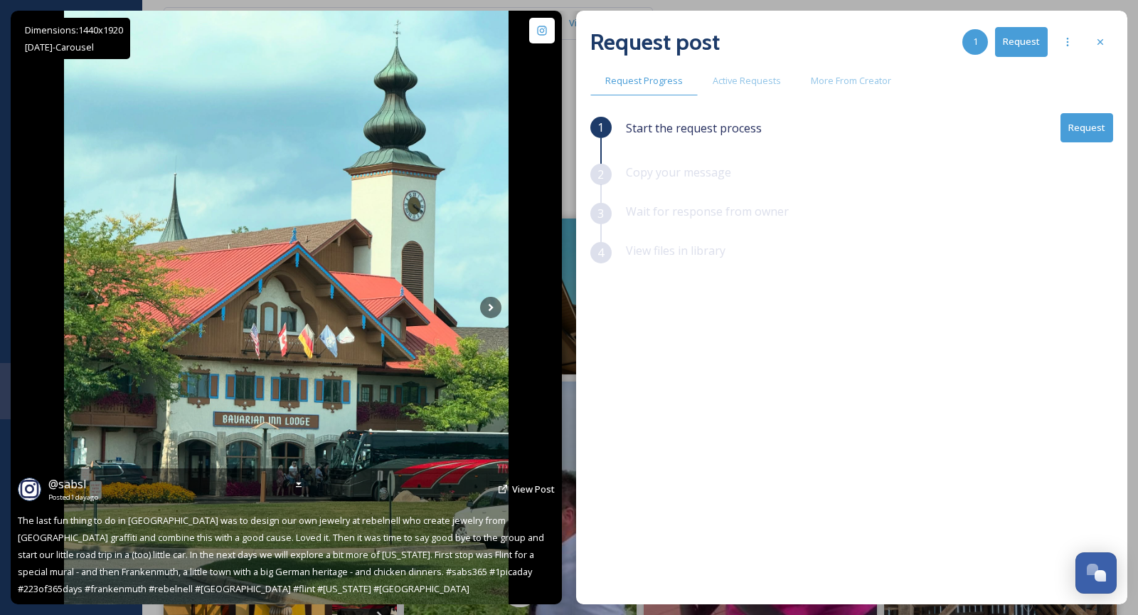
click at [76, 312] on icon at bounding box center [81, 307] width 21 height 21
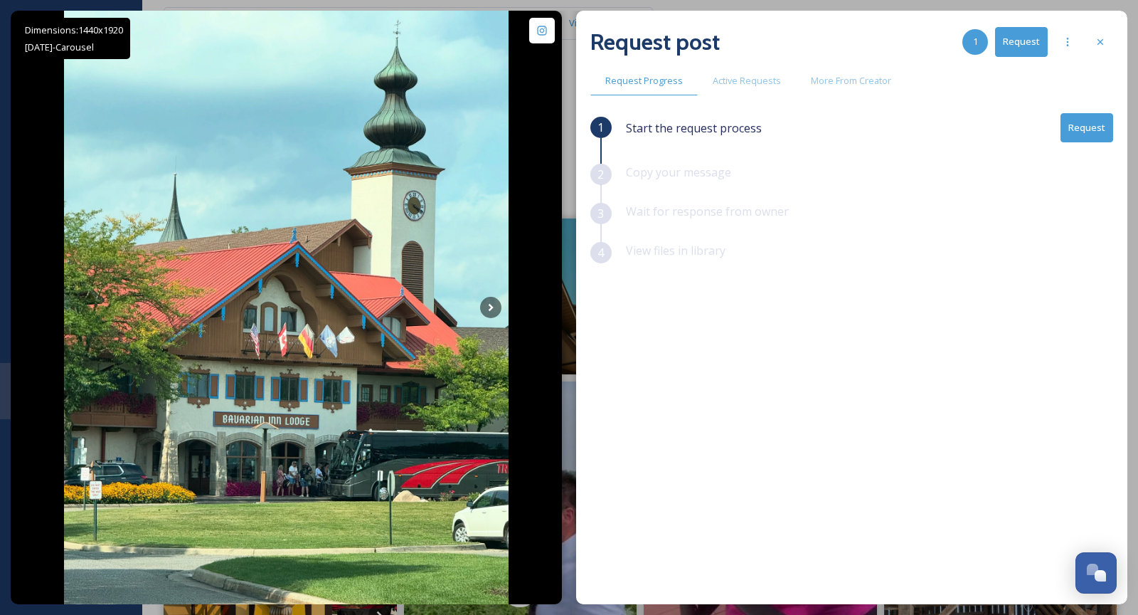
click at [1077, 135] on button "Request" at bounding box center [1087, 127] width 53 height 29
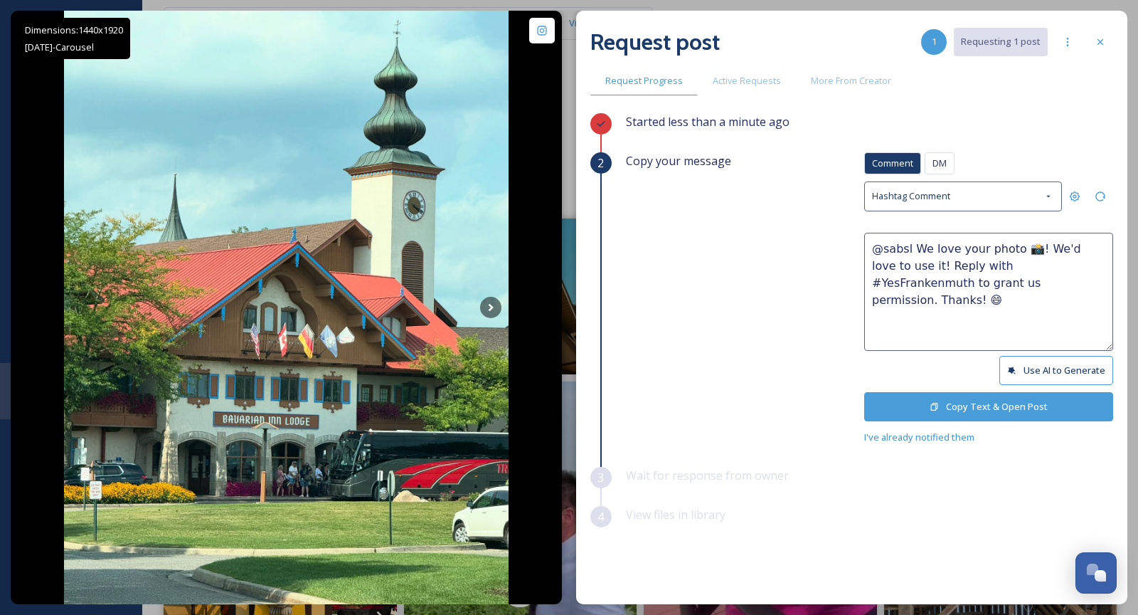
drag, startPoint x: 914, startPoint y: 244, endPoint x: 1010, endPoint y: 244, distance: 96.0
click at [1010, 244] on textarea "@sabsl We love your photo 📸! We'd love to use it! Reply with #YesFrankenmuth to…" at bounding box center [988, 292] width 249 height 118
click at [1073, 266] on textarea "@sabsl Thank you so much for visiting! We love these photos 📸! We'd love to use…" at bounding box center [988, 292] width 249 height 118
type textarea "@sabsl Thank you so much for visiting! We love these photos 📸! We'd love to use…"
click at [1069, 134] on div "Started less than a minute ago" at bounding box center [869, 132] width 487 height 39
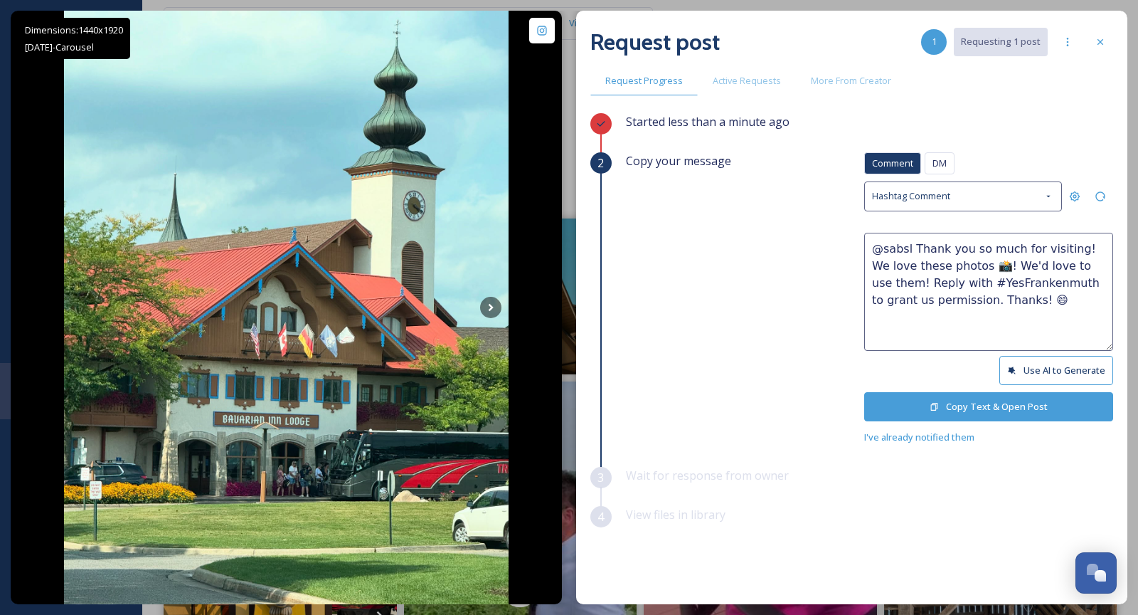
click at [981, 409] on button "Copy Text & Open Post" at bounding box center [988, 406] width 249 height 29
